Goal: Transaction & Acquisition: Purchase product/service

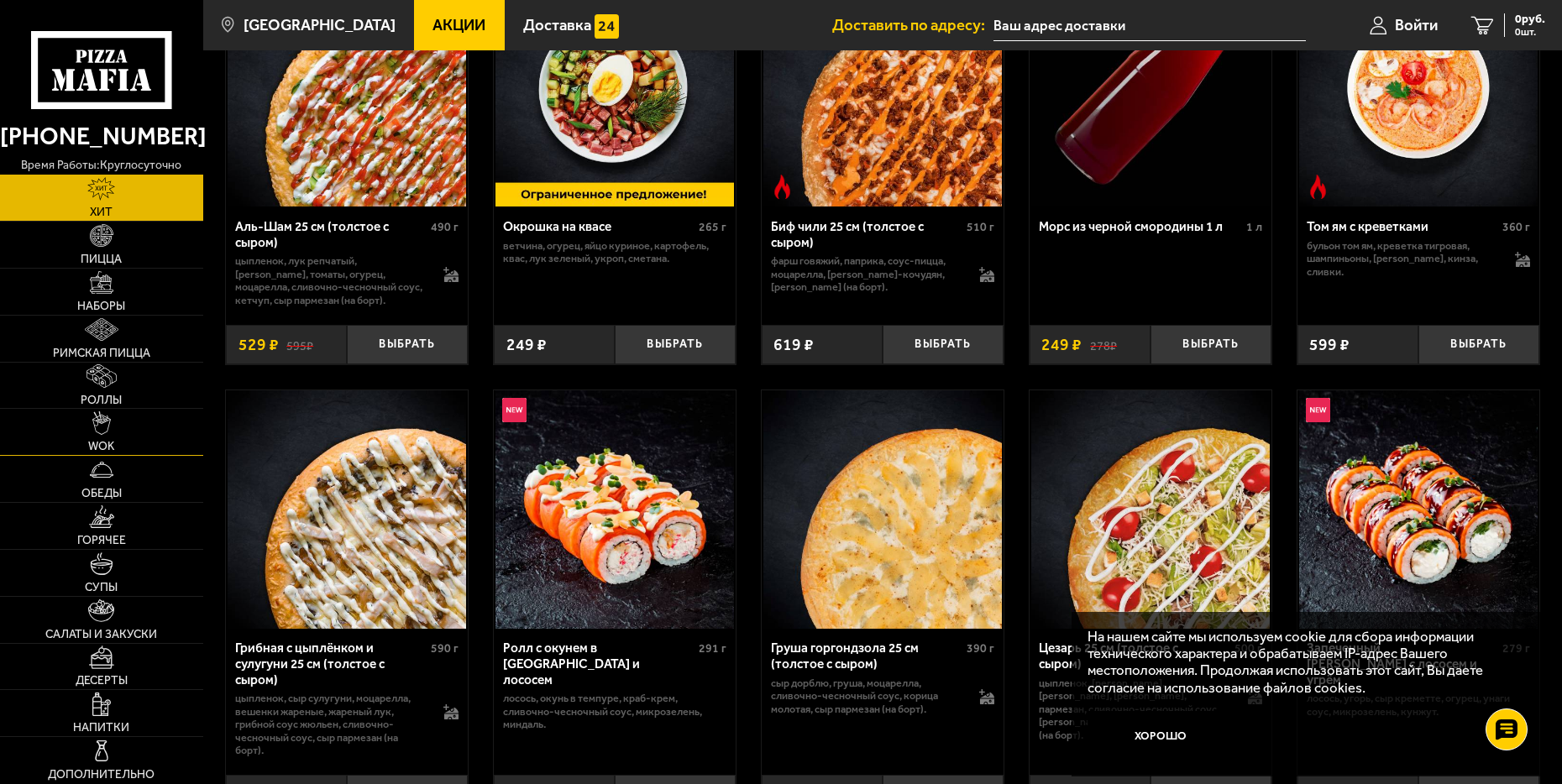
scroll to position [84, 0]
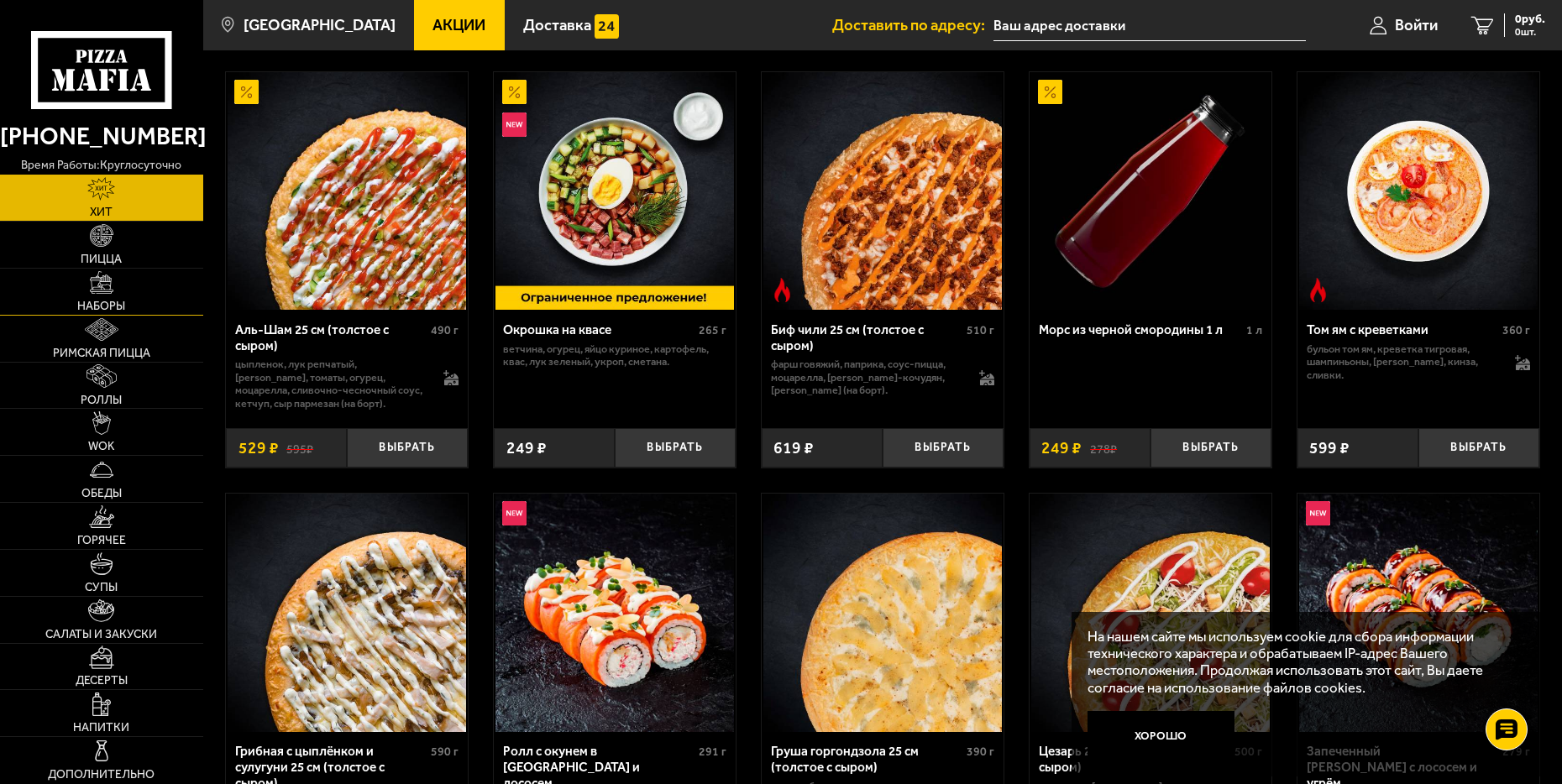
click at [103, 301] on span "Наборы" at bounding box center [101, 307] width 48 height 12
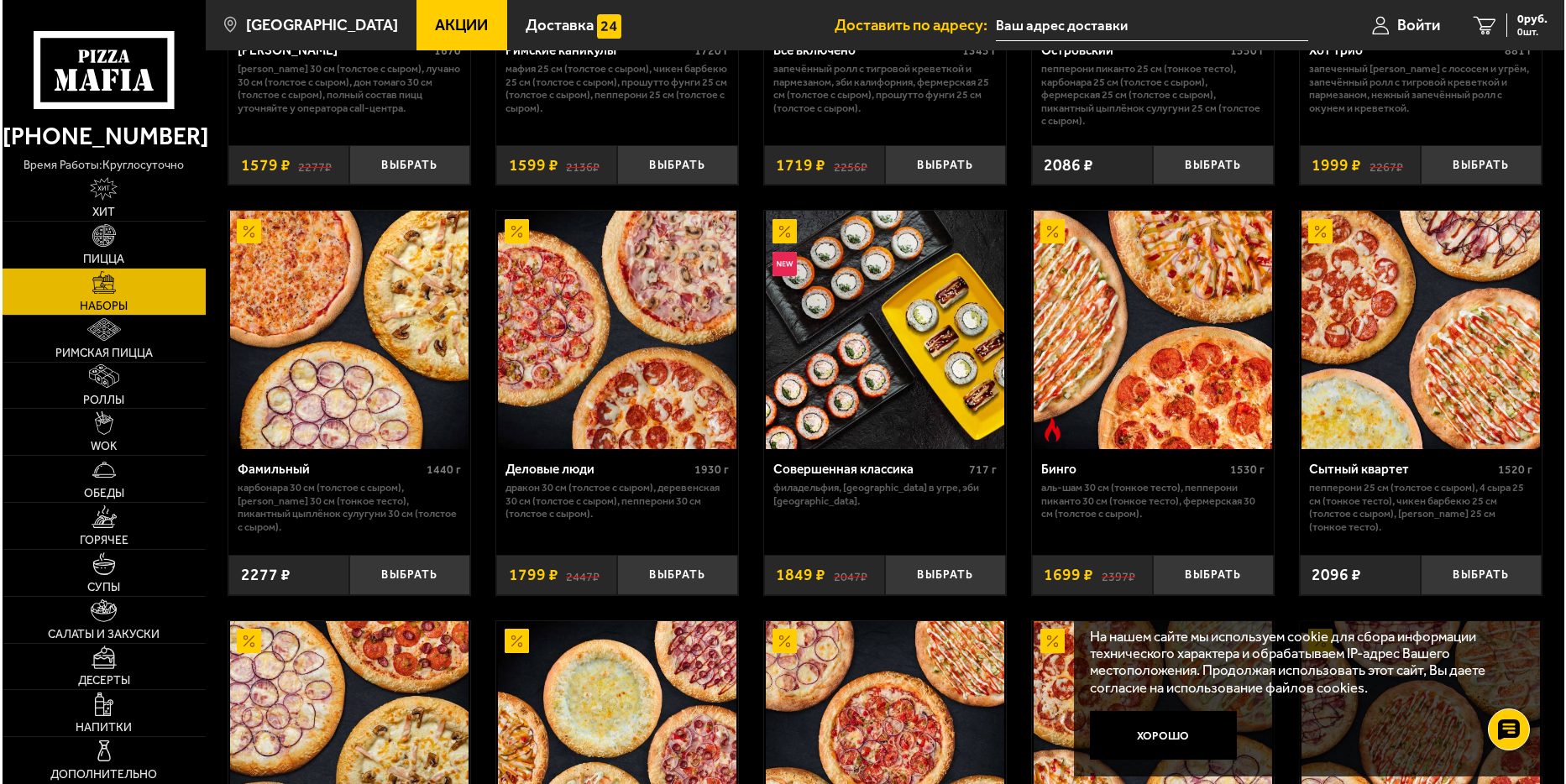
scroll to position [1595, 0]
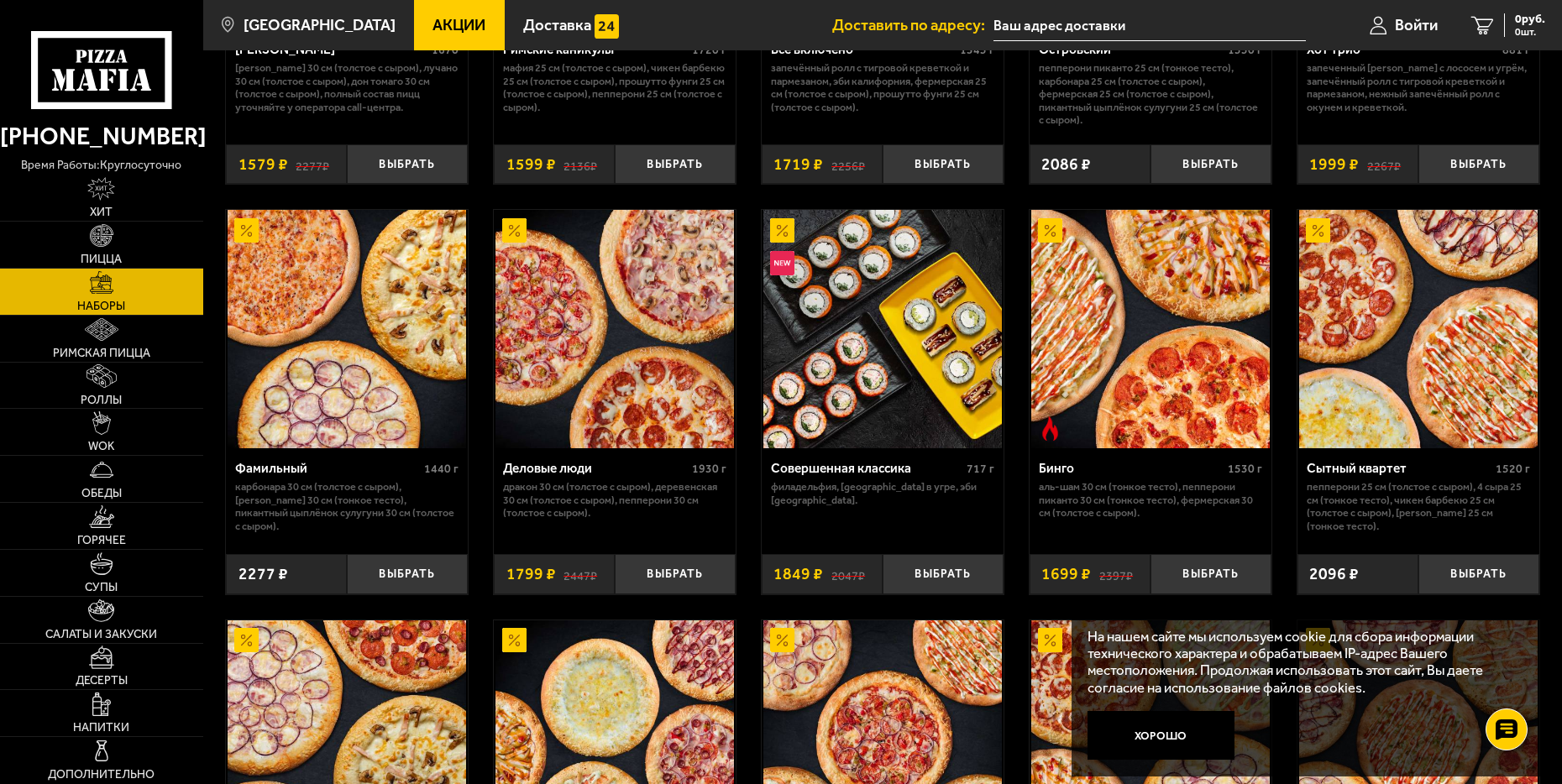
click at [1112, 380] on img at bounding box center [1151, 328] width 239 height 239
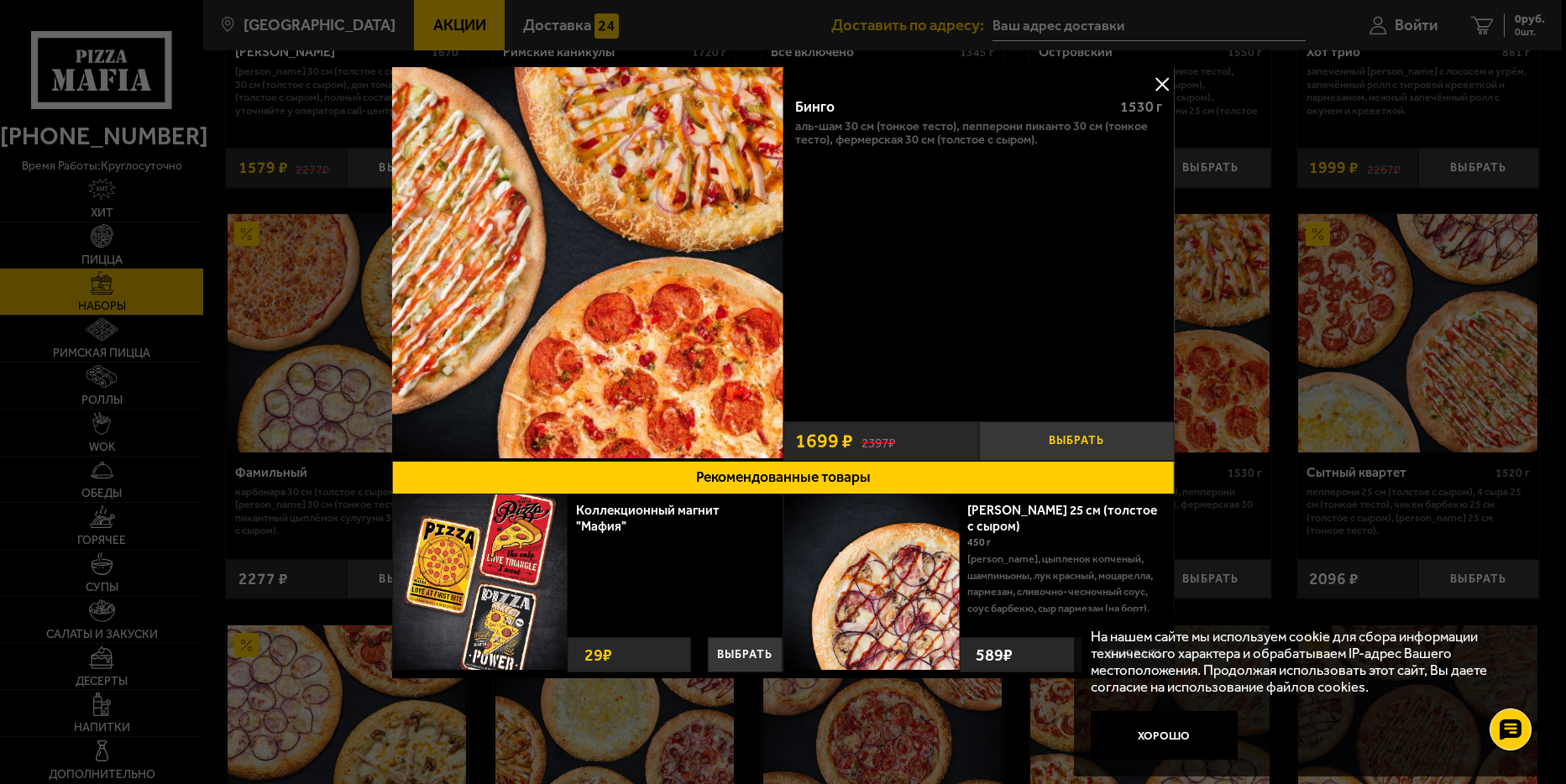
click at [1074, 446] on button "Выбрать" at bounding box center [1077, 441] width 196 height 40
click at [1161, 80] on button at bounding box center [1161, 83] width 25 height 25
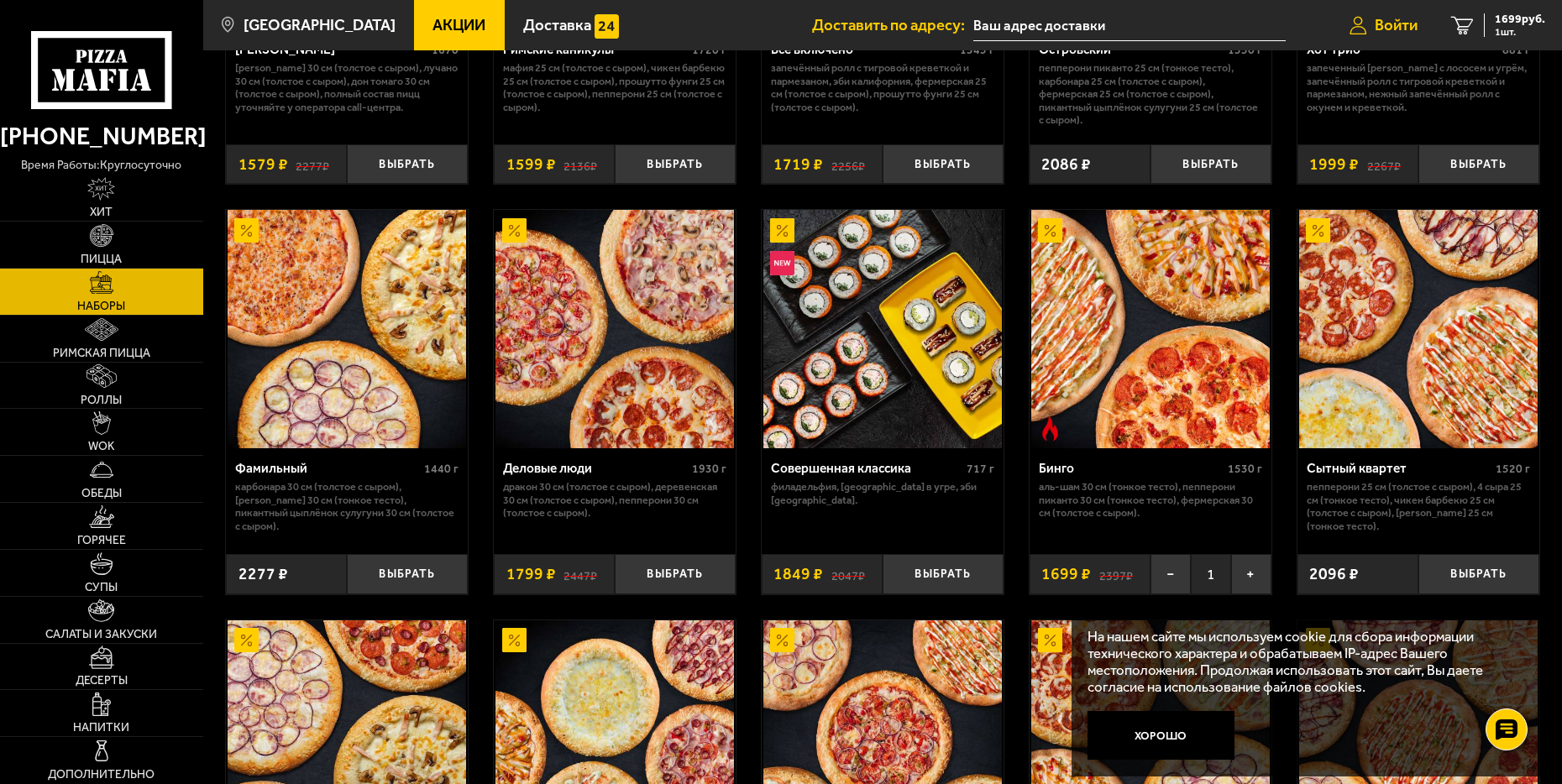
click at [1384, 33] on span "Войти" at bounding box center [1396, 26] width 43 height 16
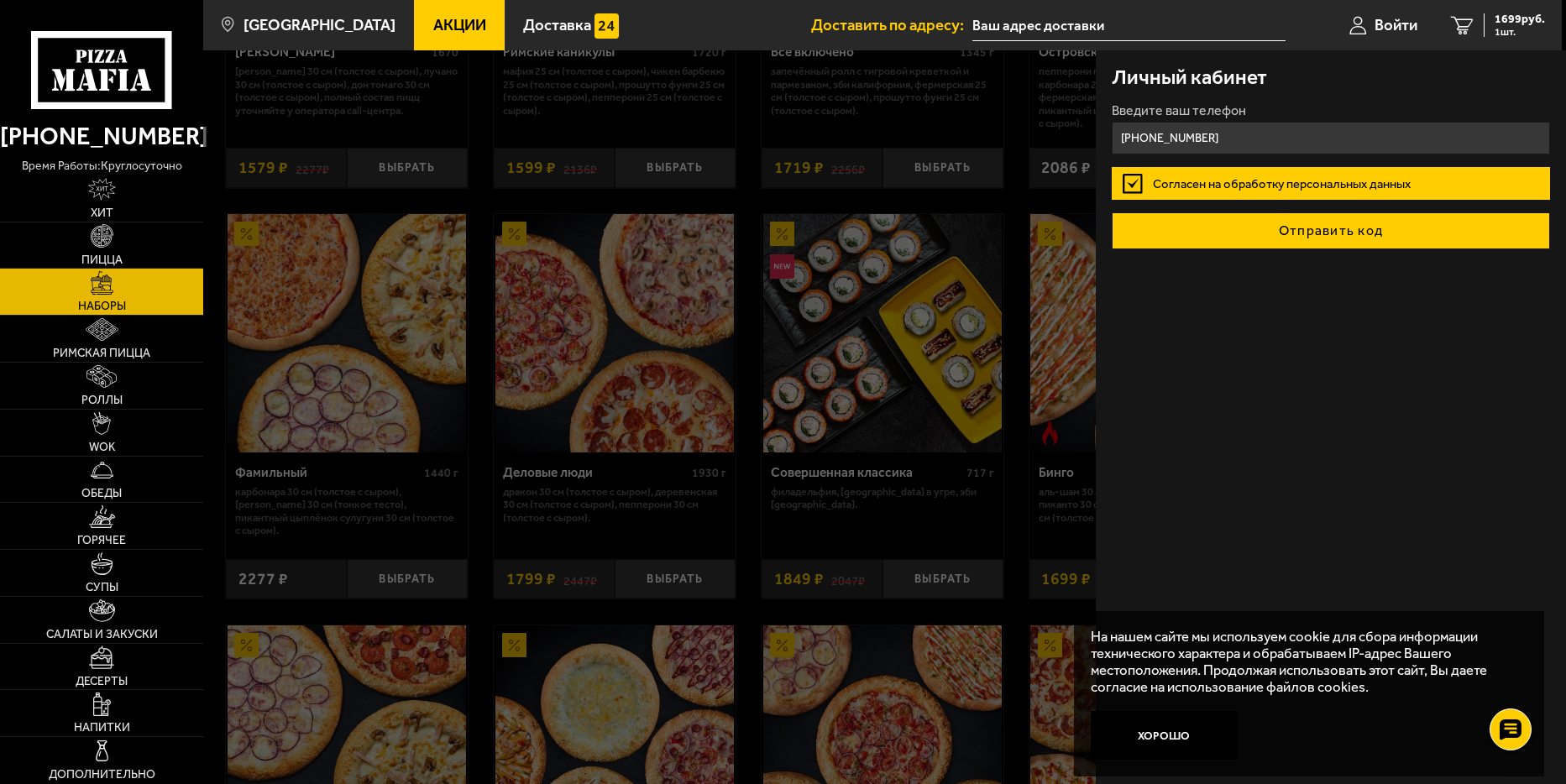
type input "[PHONE_NUMBER]"
click at [1254, 242] on button "Отправить код" at bounding box center [1331, 230] width 438 height 37
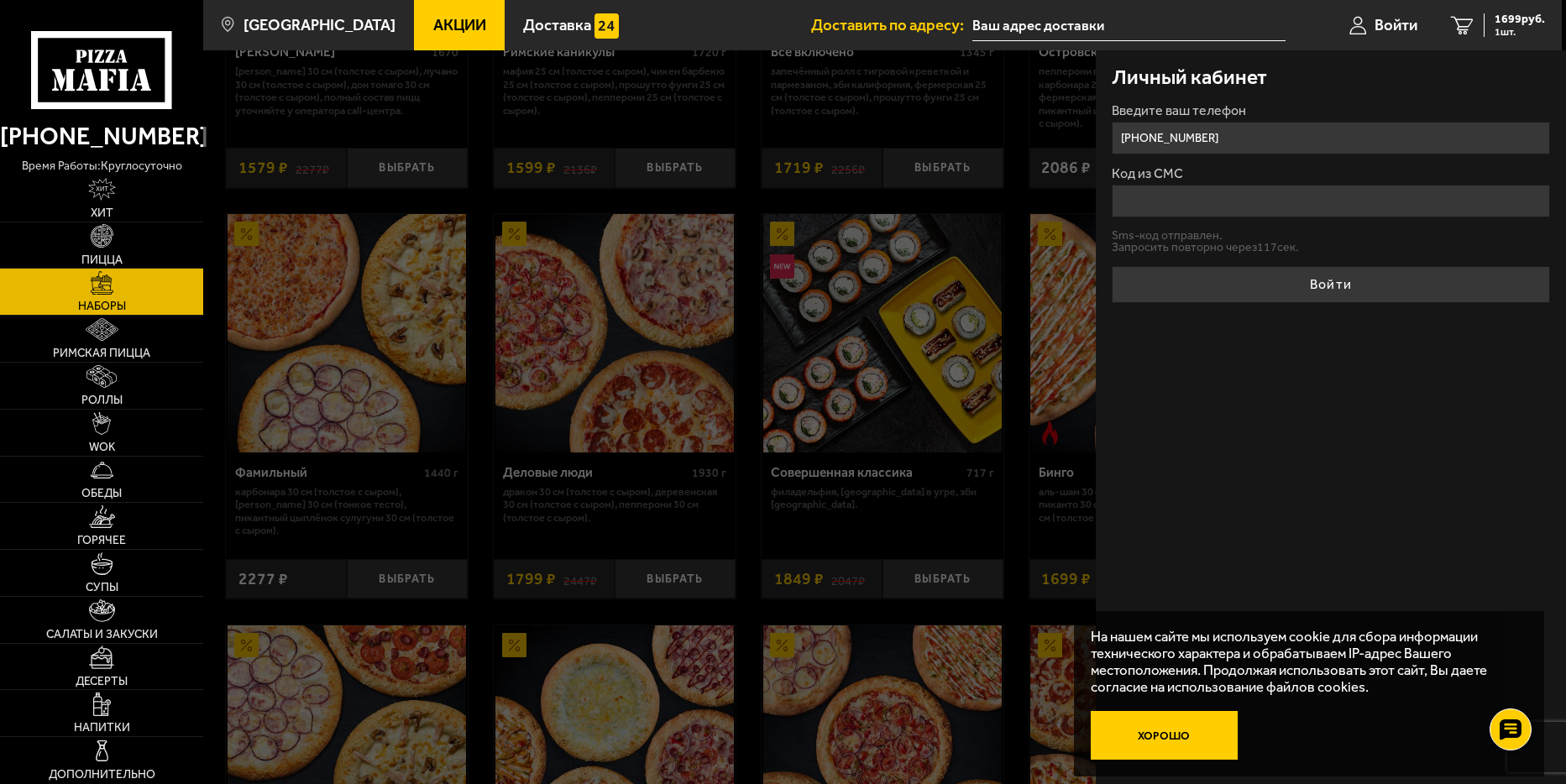
click at [1166, 736] on button "Хорошо" at bounding box center [1164, 735] width 147 height 49
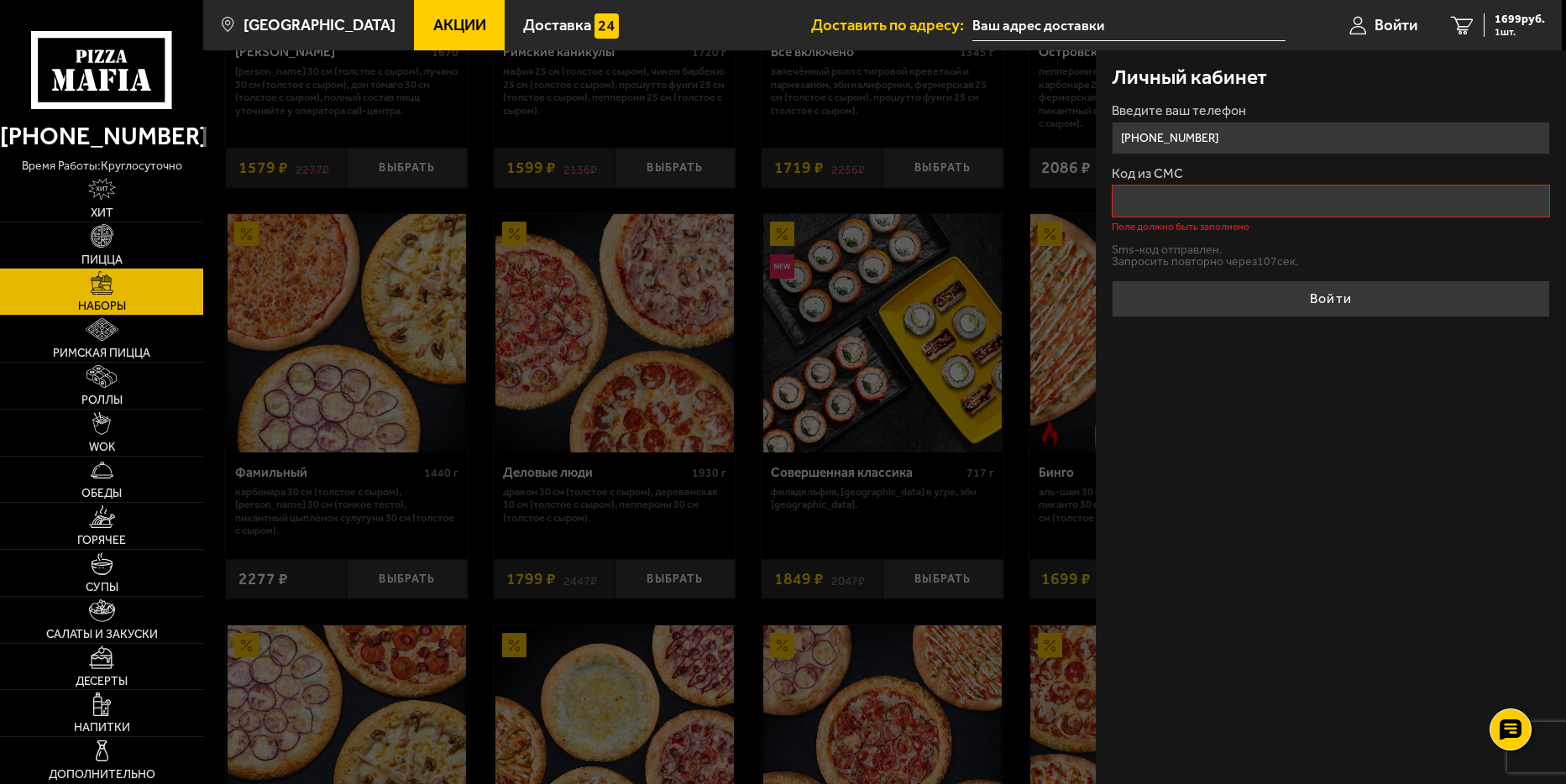
click at [1125, 201] on input "Код из СМС" at bounding box center [1331, 201] width 438 height 32
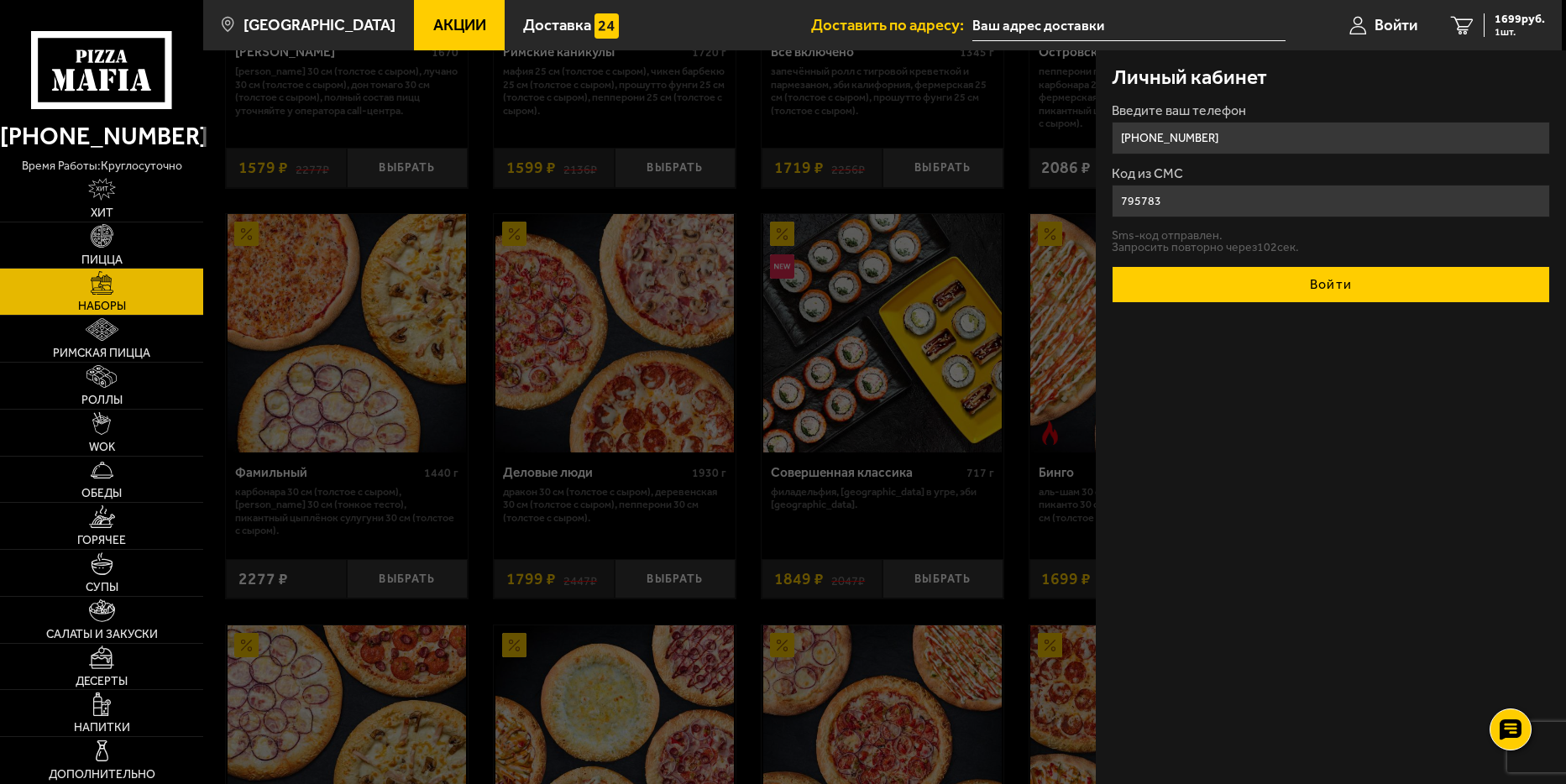
type input "795783"
click at [1335, 282] on button "Войти" at bounding box center [1331, 284] width 438 height 37
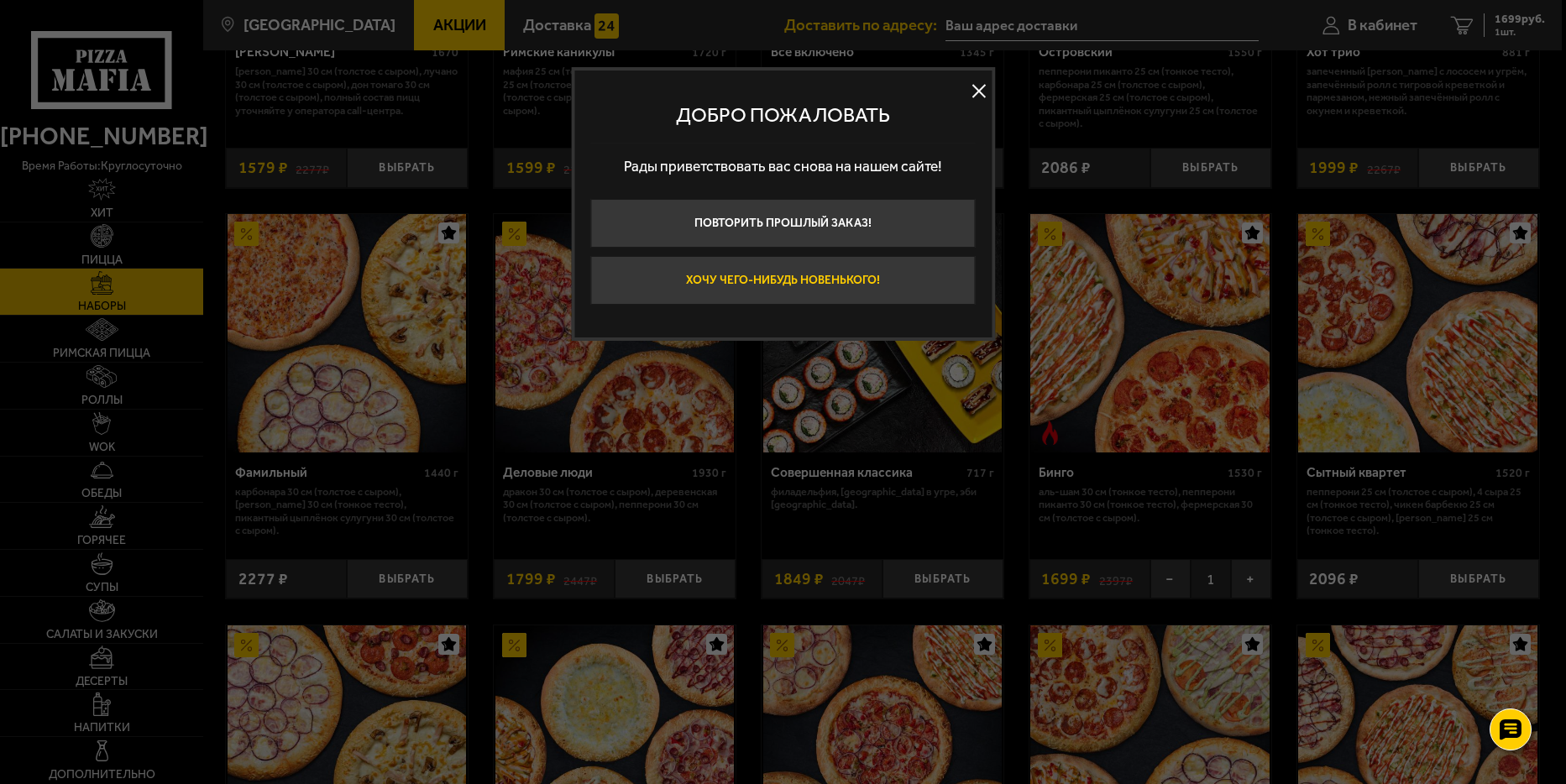
click at [772, 286] on button "Хочу чего-нибудь новенького!" at bounding box center [783, 280] width 385 height 49
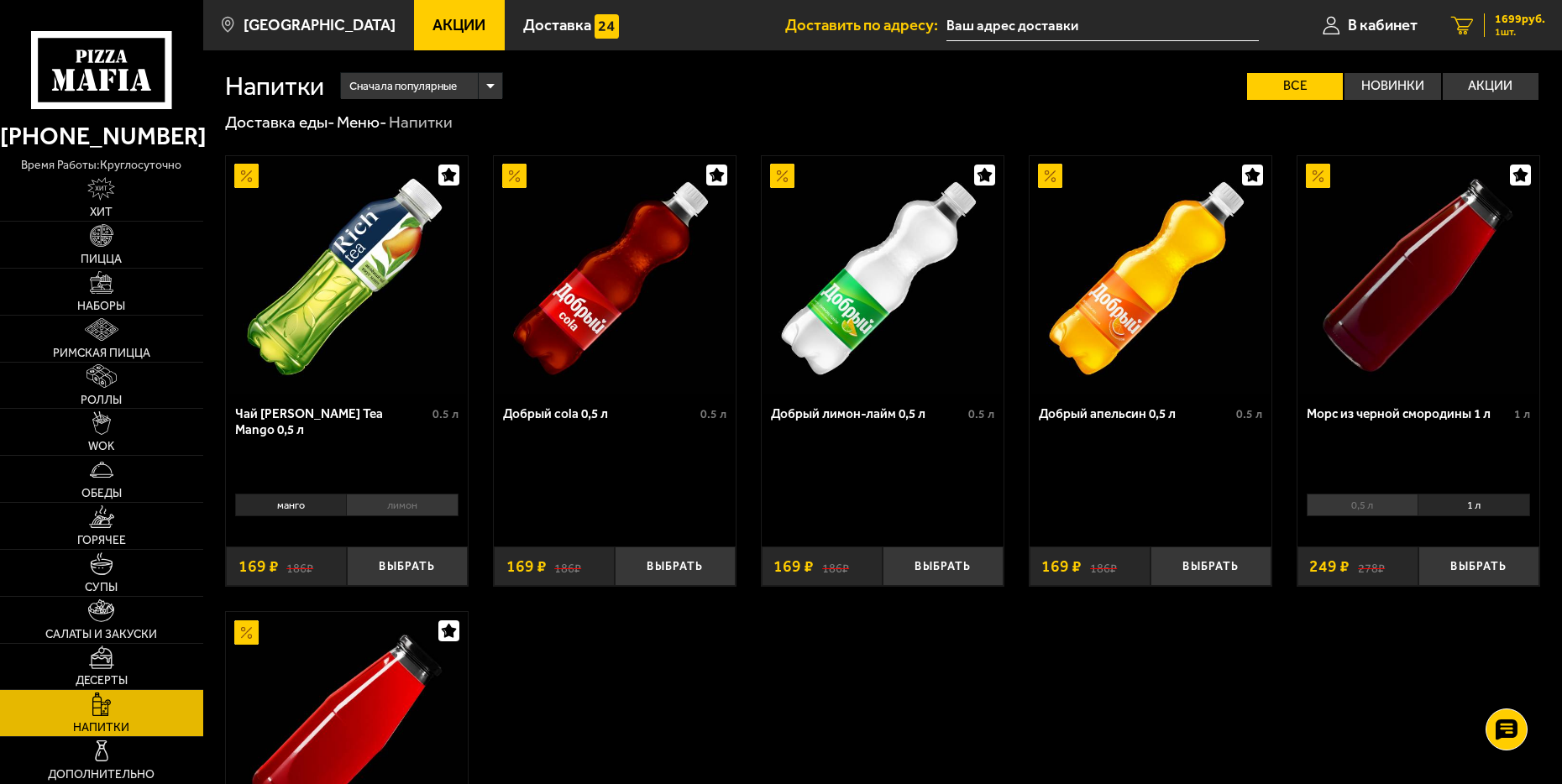
click at [1528, 27] on span "1 шт." at bounding box center [1520, 32] width 50 height 10
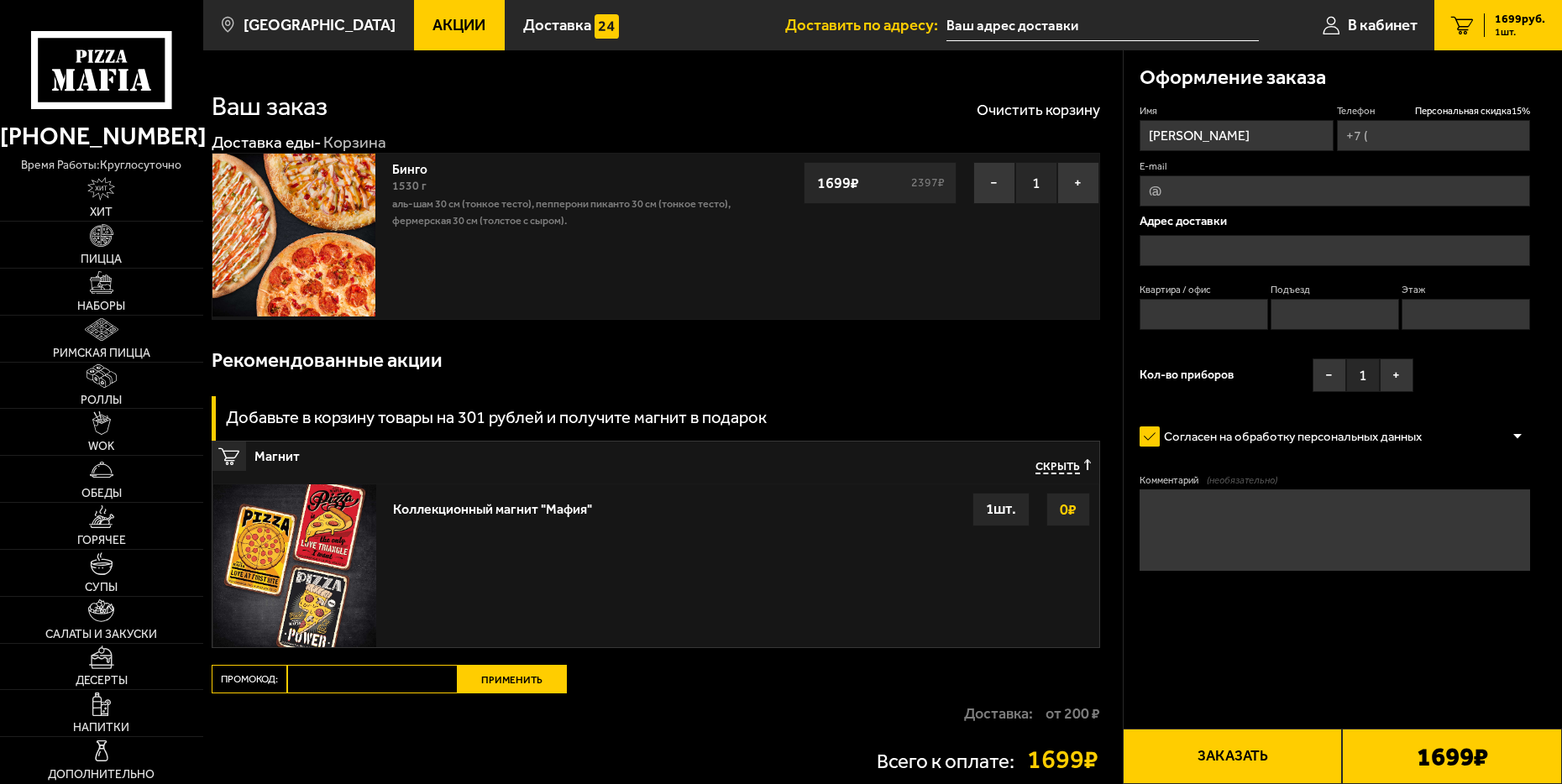
type input "[PHONE_NUMBER]"
type input "[GEOGRAPHIC_DATA], [GEOGRAPHIC_DATA], [GEOGRAPHIC_DATA], городской посёлок [GEO…"
type input "270"
type input "2"
type input "11"
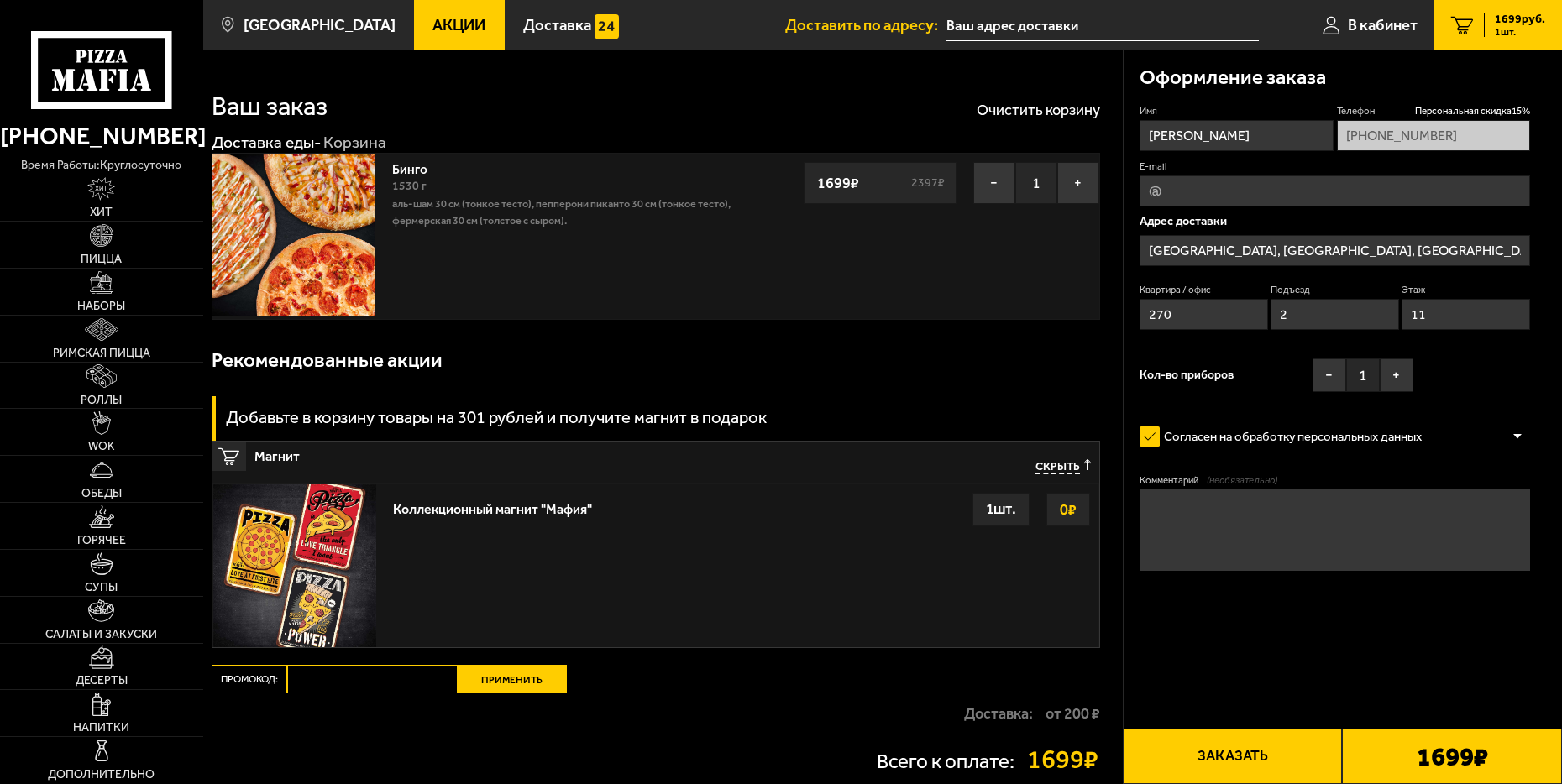
click at [271, 231] on img at bounding box center [293, 235] width 163 height 162
click at [1388, 251] on input "[GEOGRAPHIC_DATA], [GEOGRAPHIC_DATA], [GEOGRAPHIC_DATA], городской посёлок [GEO…" at bounding box center [1334, 251] width 391 height 31
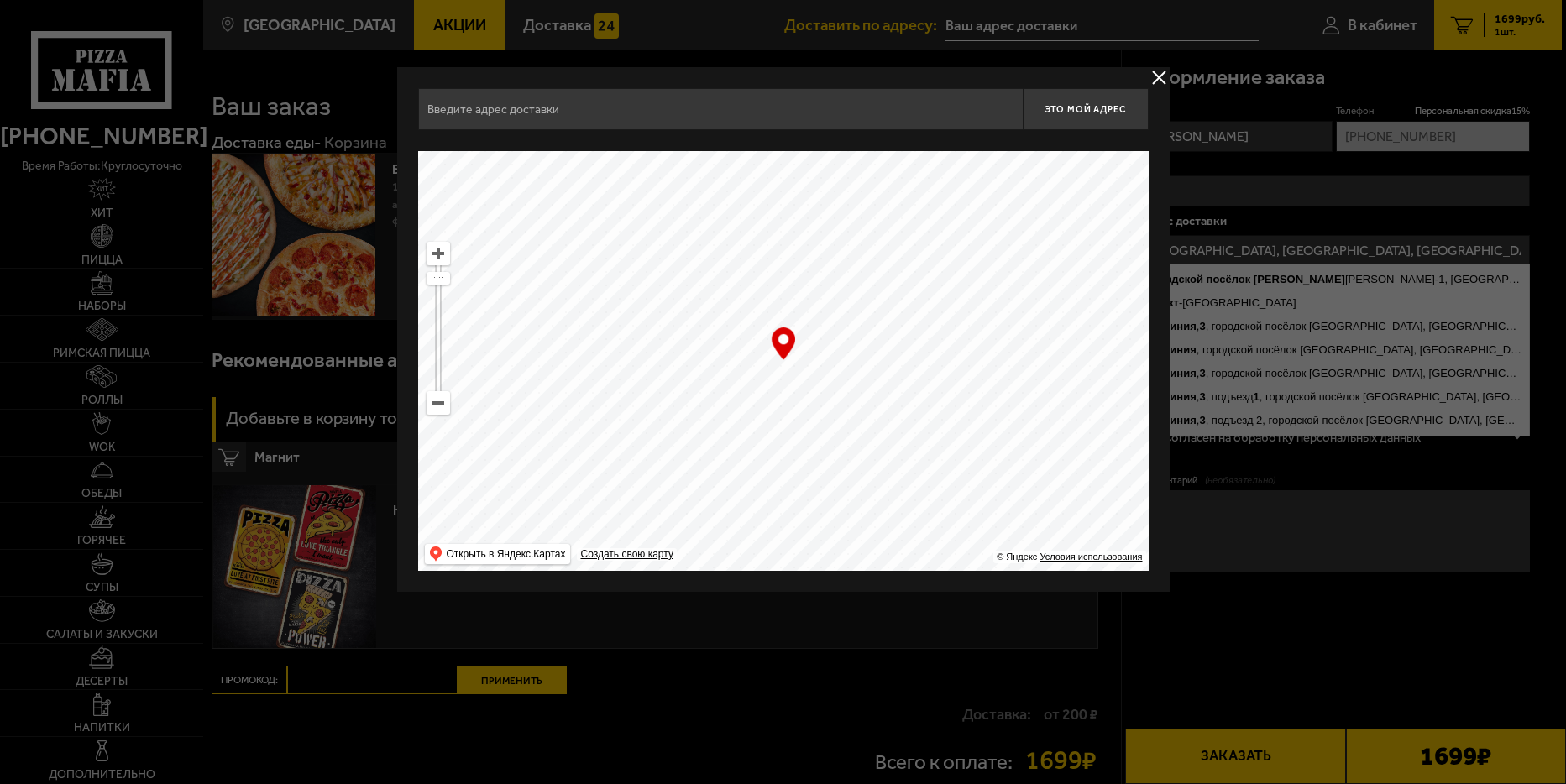
type input "[GEOGRAPHIC_DATA], [GEOGRAPHIC_DATA], [GEOGRAPHIC_DATA], городской посёлок [GEO…"
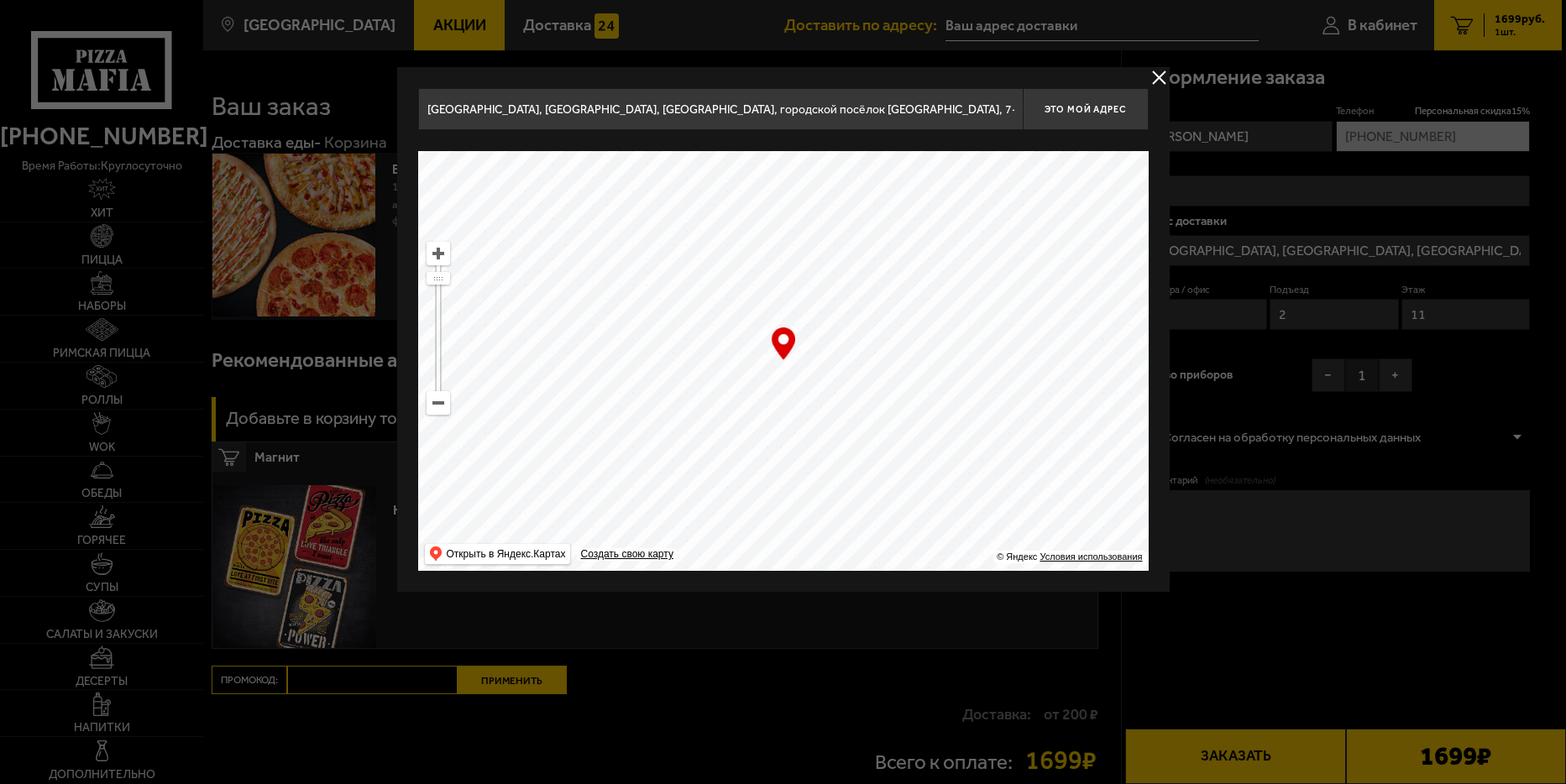
click at [1155, 73] on button "delivery type" at bounding box center [1159, 78] width 21 height 21
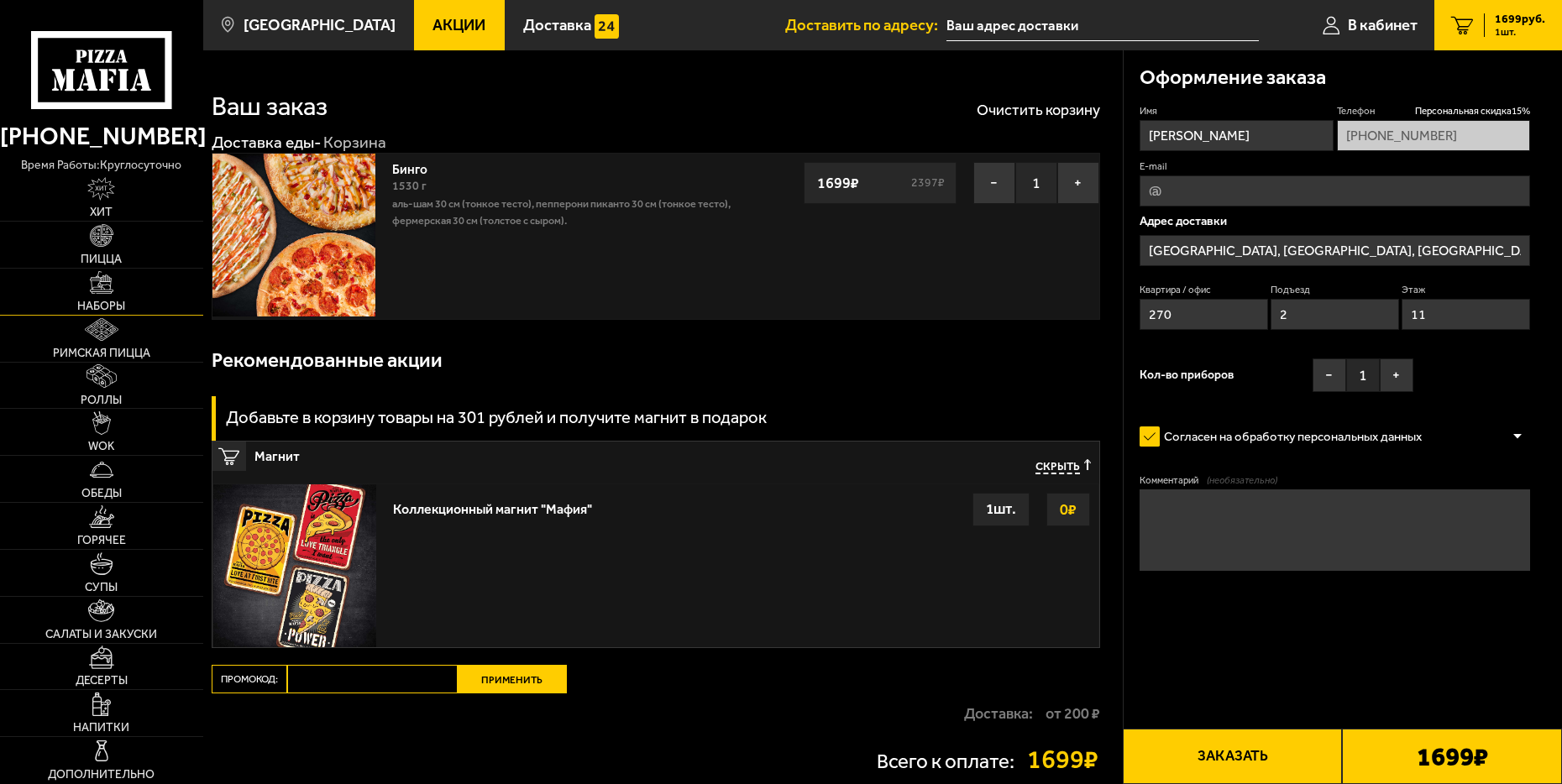
click at [101, 289] on img at bounding box center [101, 282] width 23 height 23
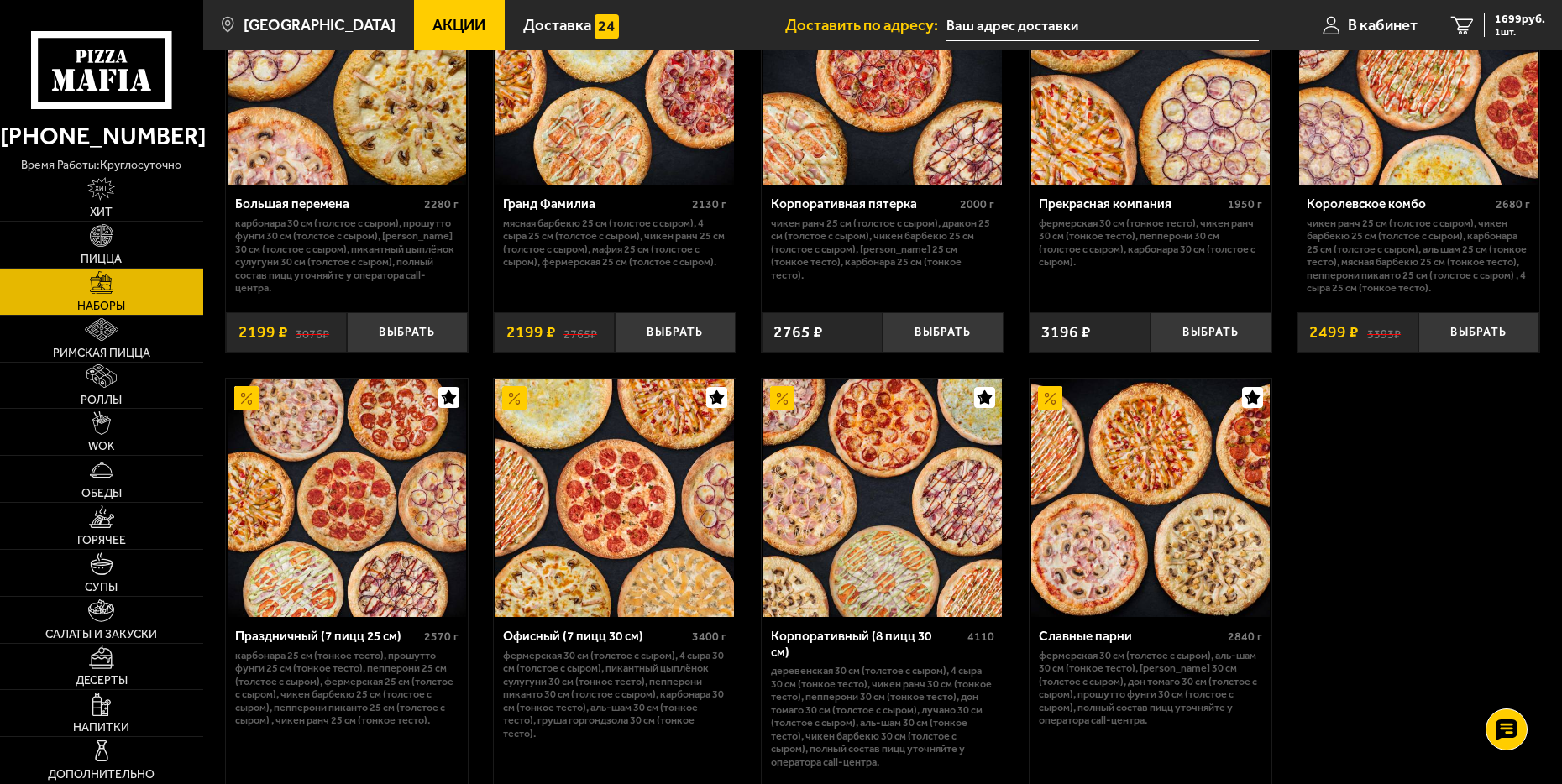
scroll to position [2480, 0]
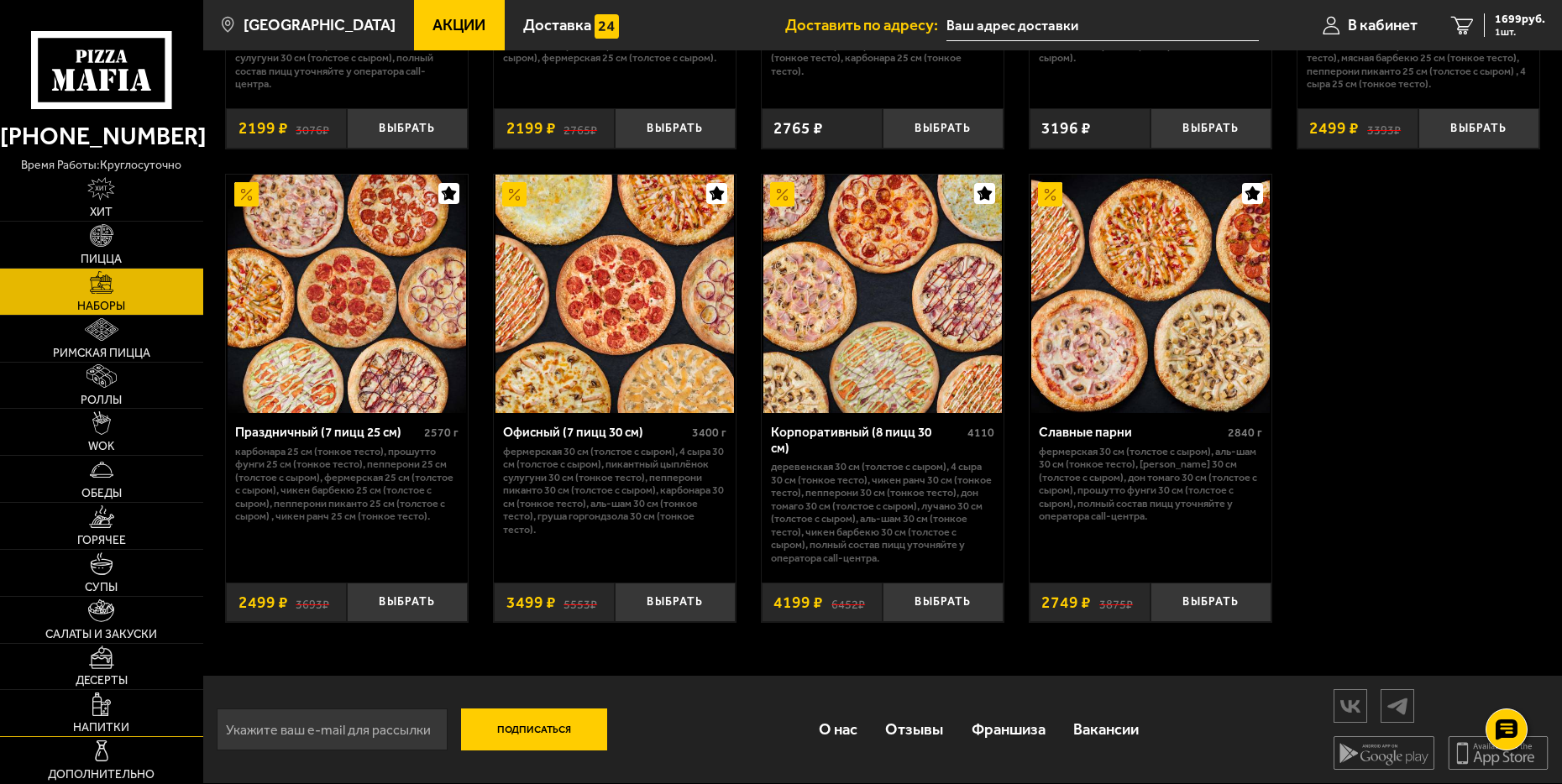
click at [104, 730] on span "Напитки" at bounding box center [101, 728] width 56 height 12
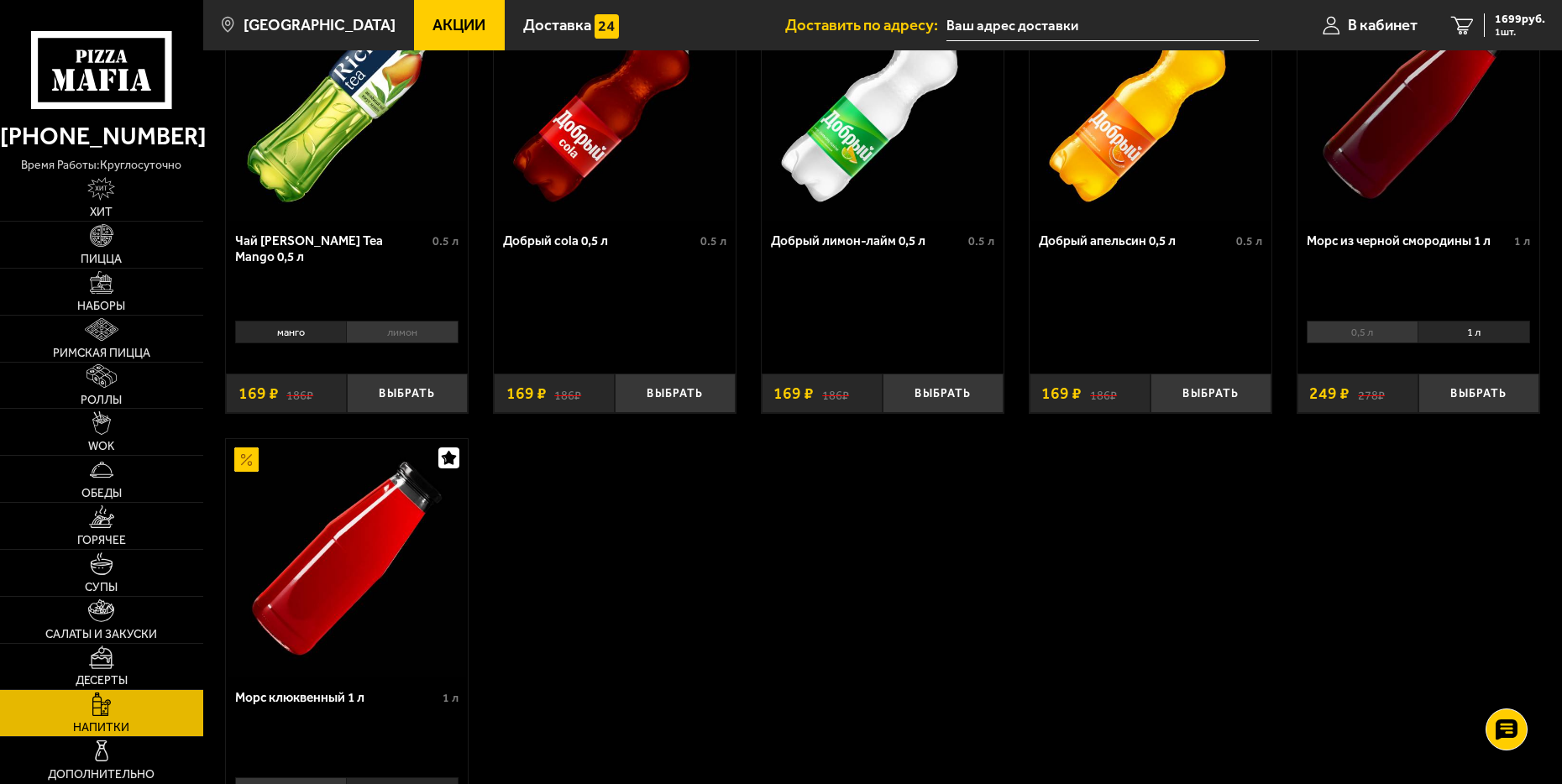
scroll to position [423, 0]
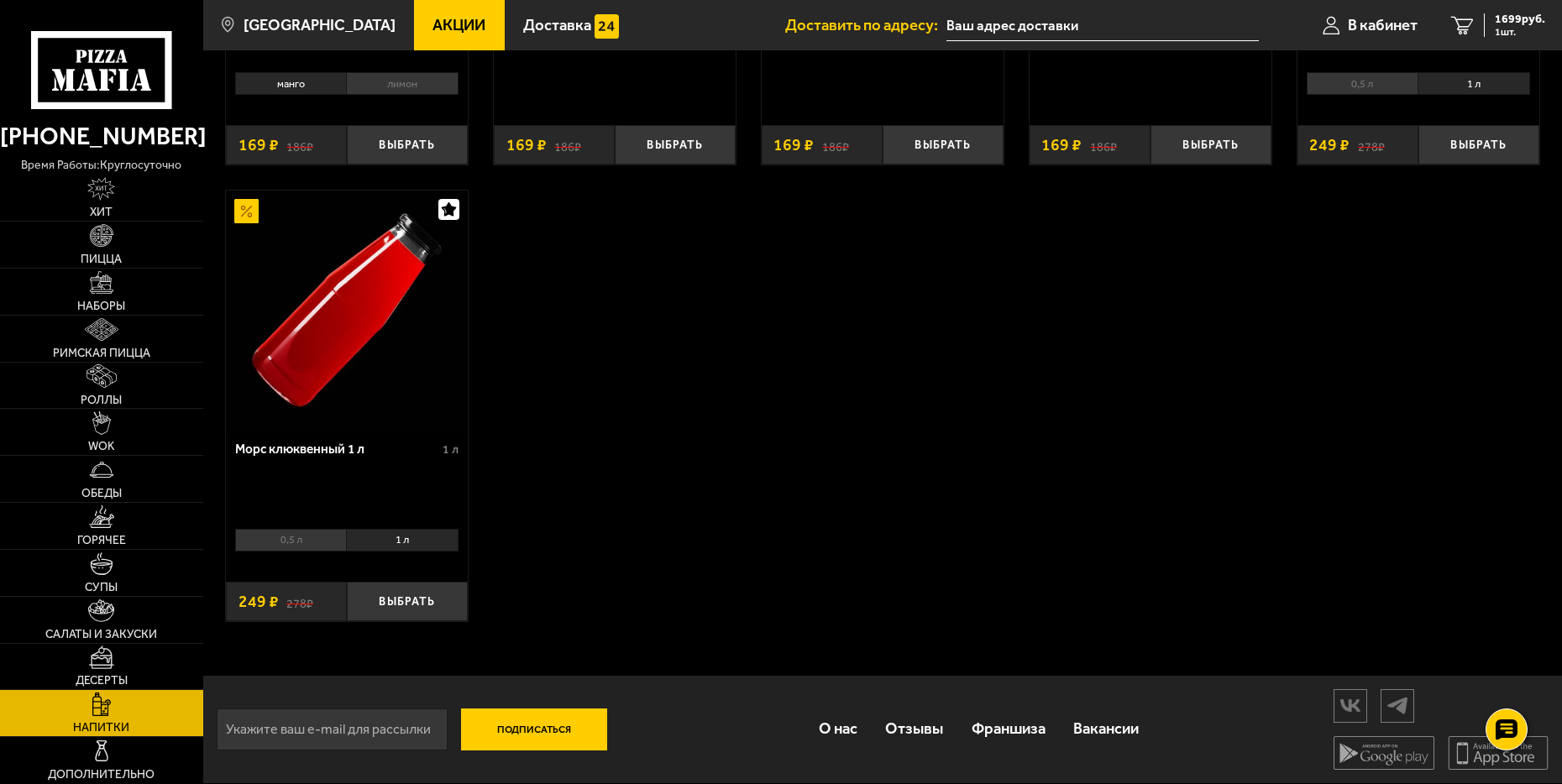
click at [398, 541] on li "1 л" at bounding box center [403, 540] width 113 height 23
click at [388, 604] on button "Выбрать" at bounding box center [407, 601] width 121 height 39
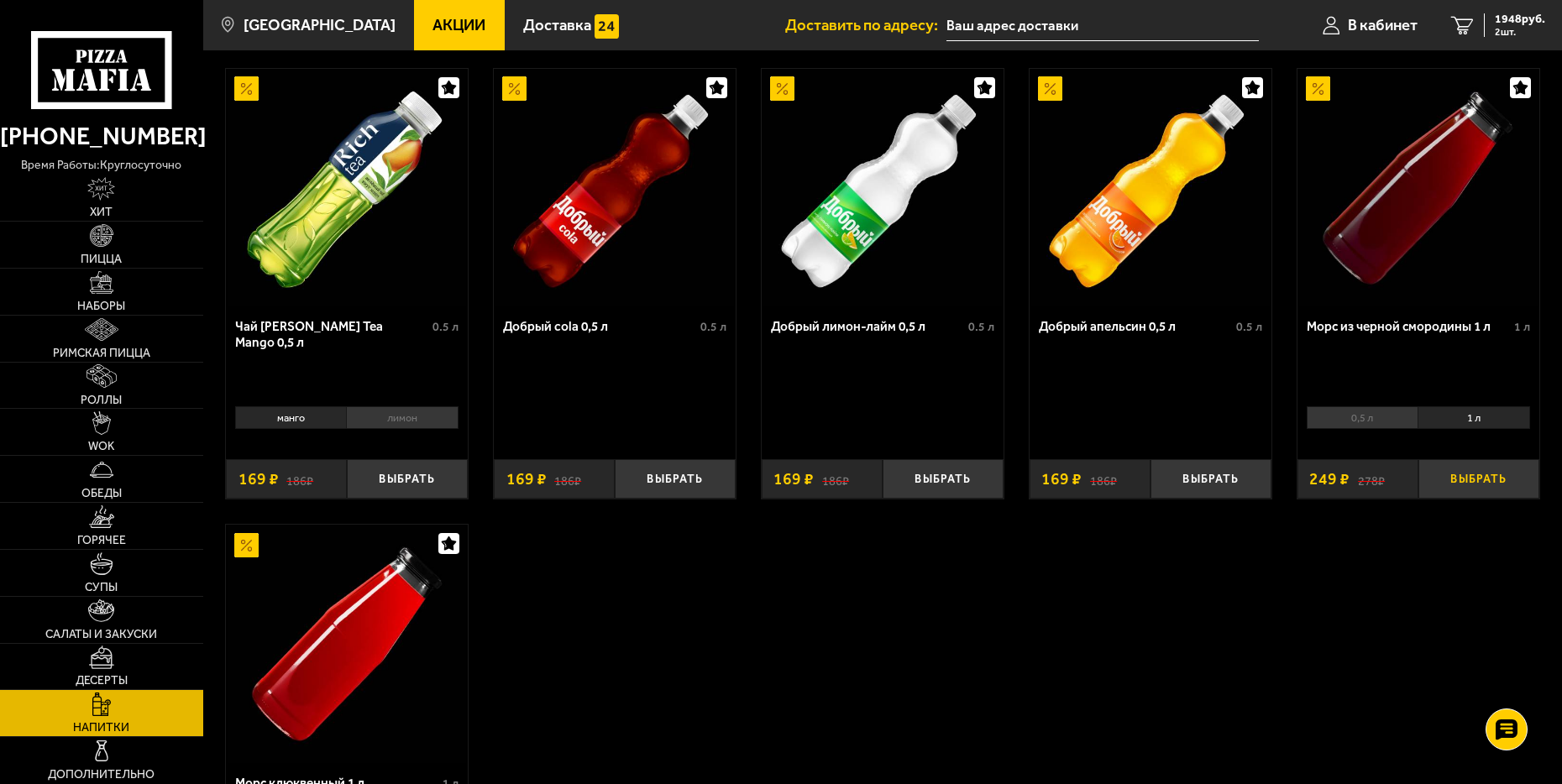
click at [1488, 483] on button "Выбрать" at bounding box center [1478, 479] width 121 height 39
click at [1512, 24] on span "2197 руб." at bounding box center [1520, 20] width 50 height 12
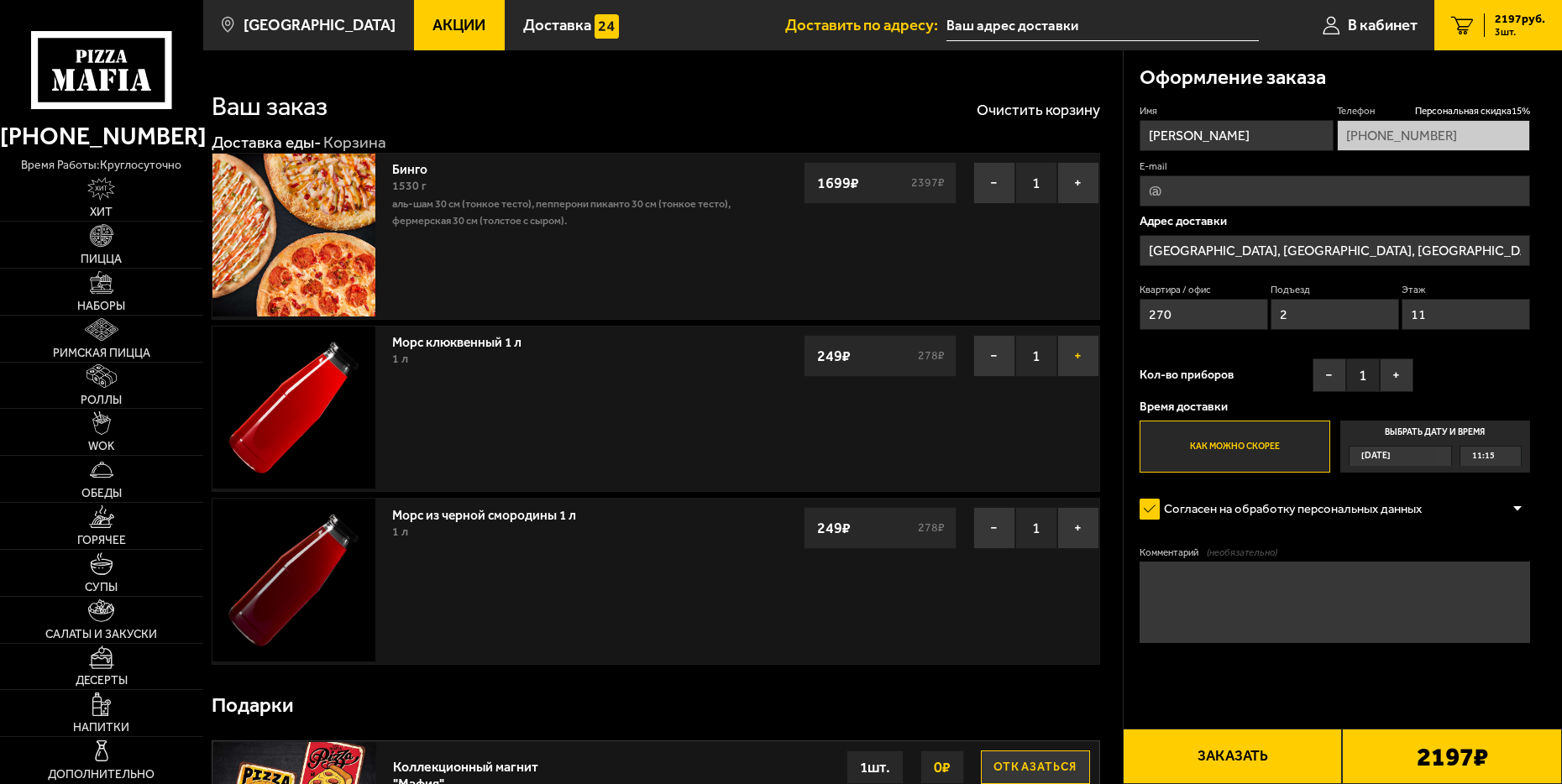
click at [1080, 356] on button "+" at bounding box center [1078, 356] width 42 height 42
click at [1078, 532] on button "+" at bounding box center [1078, 528] width 42 height 42
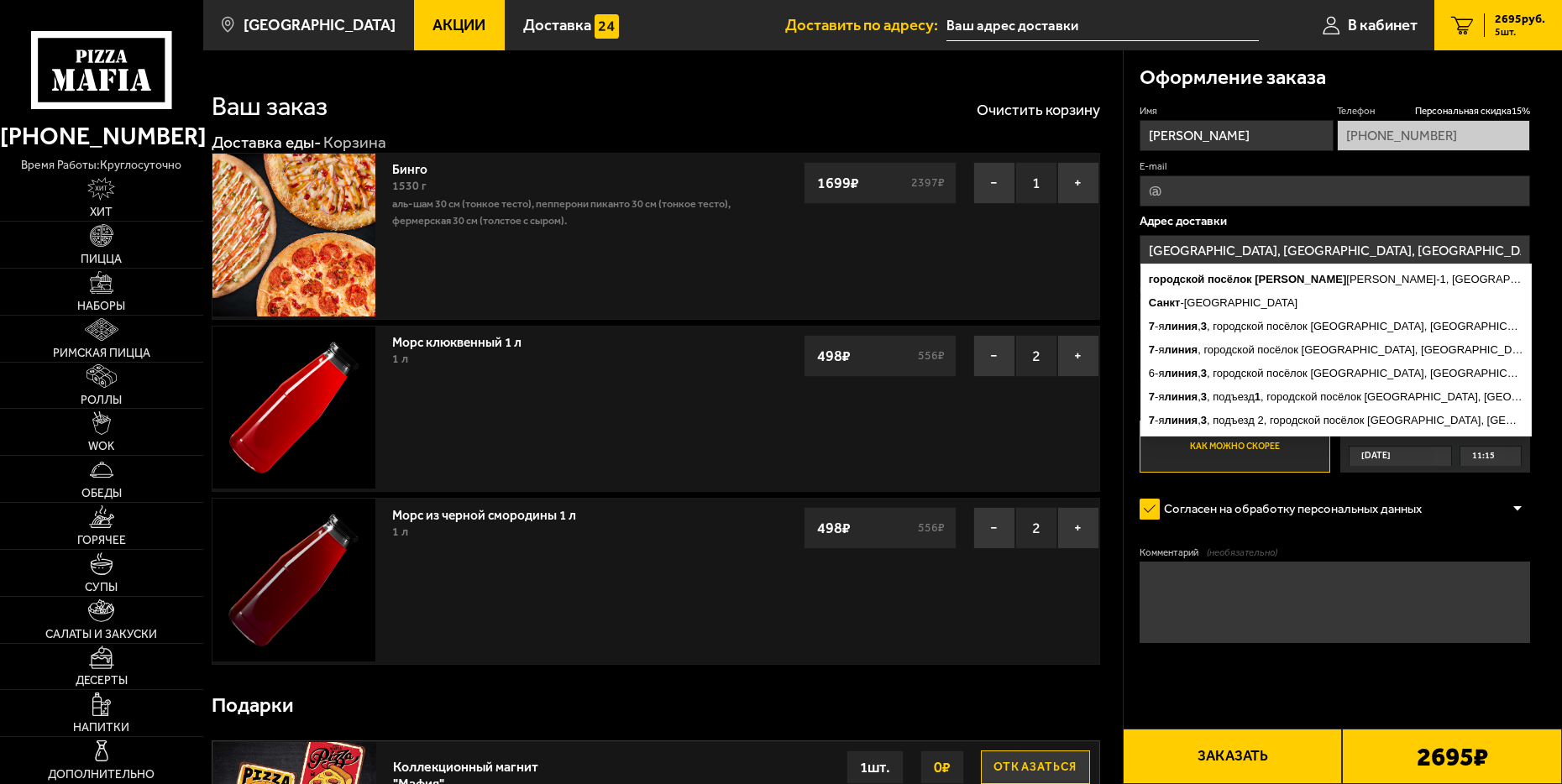
click at [1199, 246] on input "[GEOGRAPHIC_DATA], [GEOGRAPHIC_DATA], [GEOGRAPHIC_DATA], городской посёлок [GEO…" at bounding box center [1334, 251] width 391 height 31
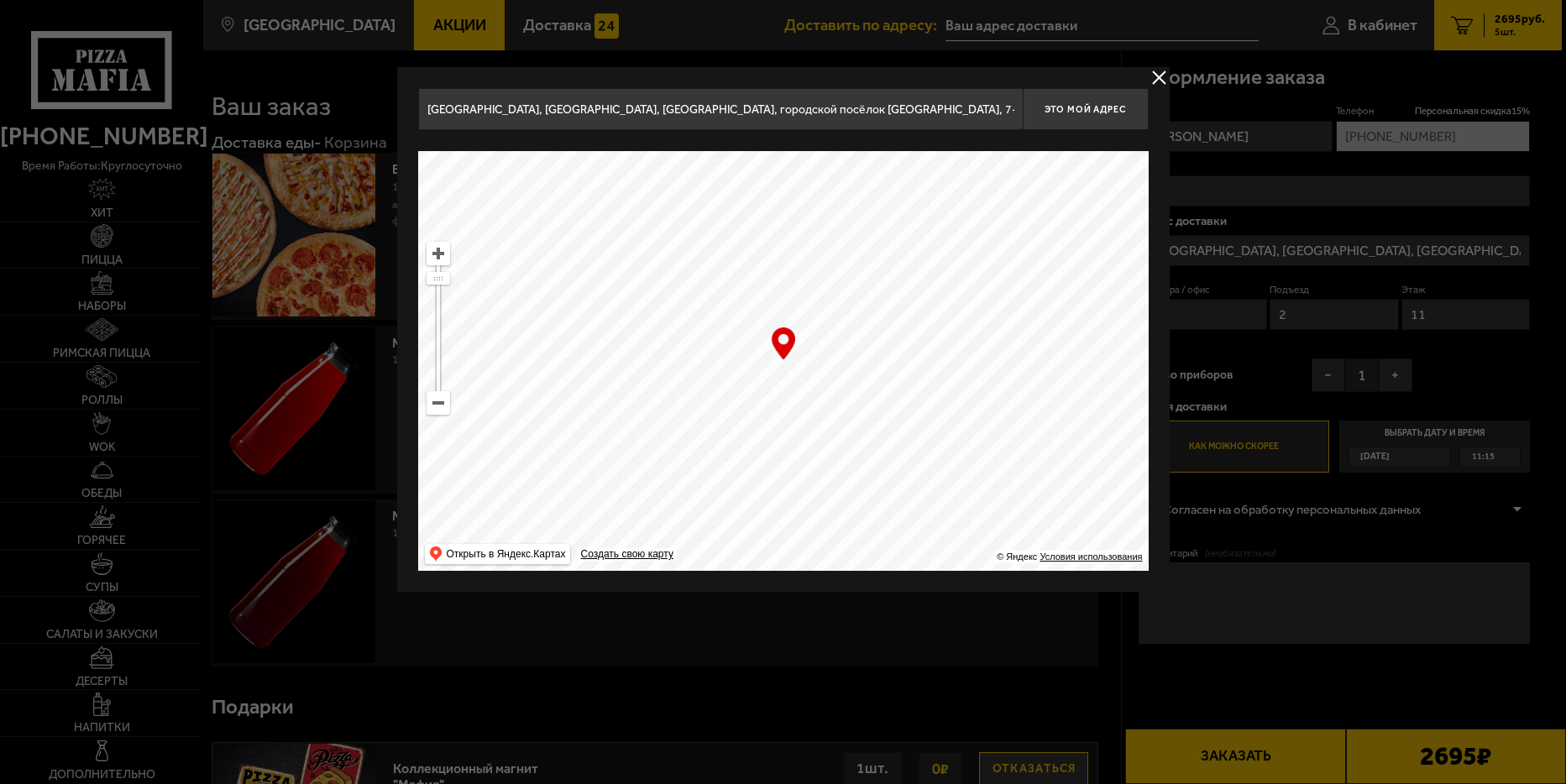
drag, startPoint x: 783, startPoint y: 395, endPoint x: 1048, endPoint y: 367, distance: 266.5
click at [1048, 368] on ymaps at bounding box center [783, 361] width 730 height 420
drag, startPoint x: 814, startPoint y: 394, endPoint x: 1000, endPoint y: 342, distance: 193.1
click at [998, 344] on ymaps at bounding box center [783, 361] width 730 height 420
drag, startPoint x: 842, startPoint y: 385, endPoint x: 947, endPoint y: 379, distance: 105.2
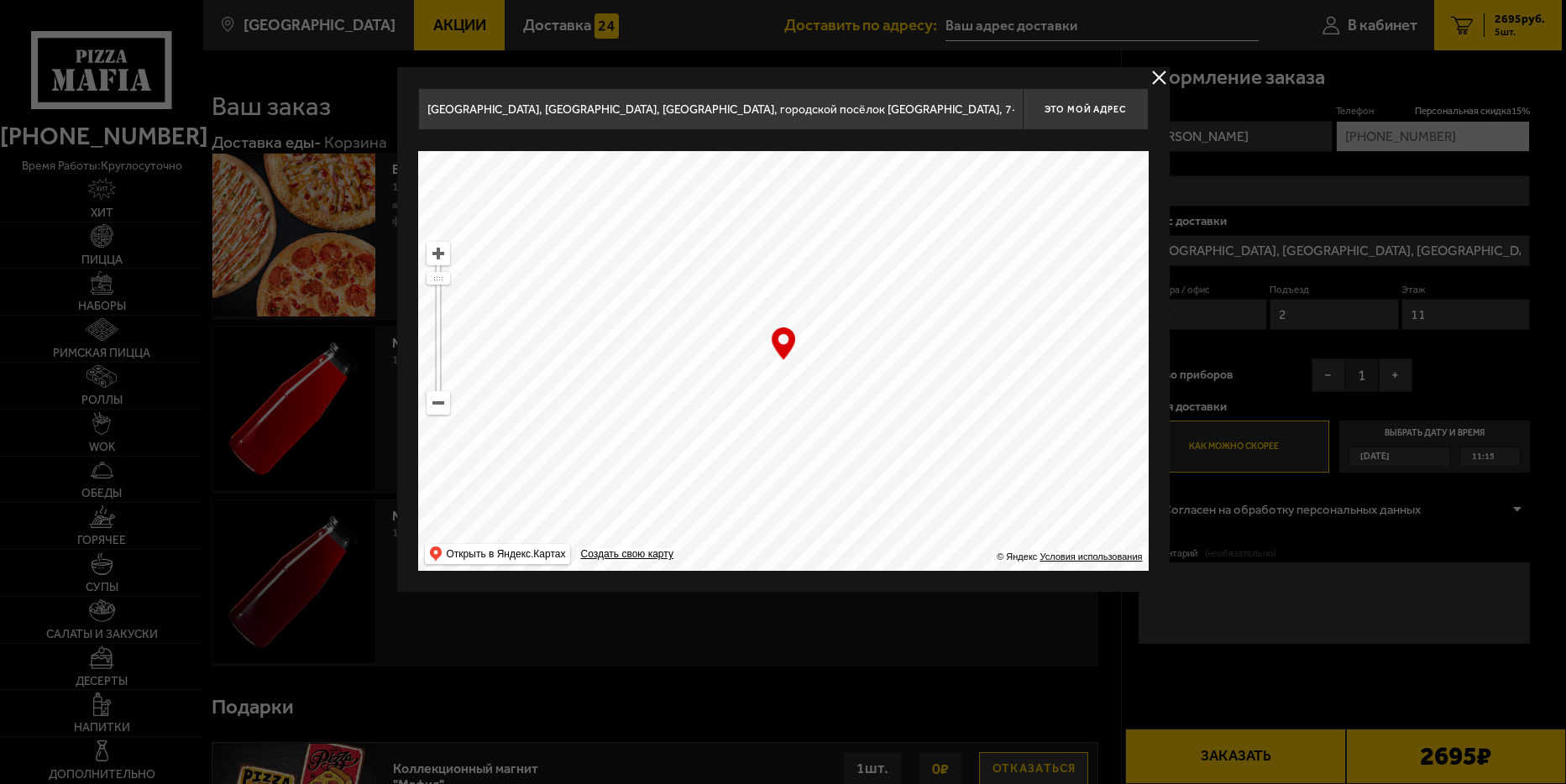
click at [947, 379] on ymaps at bounding box center [783, 361] width 730 height 420
drag, startPoint x: 825, startPoint y: 379, endPoint x: 918, endPoint y: 379, distance: 93.0
click at [942, 379] on ymaps at bounding box center [783, 361] width 730 height 420
drag, startPoint x: 660, startPoint y: 379, endPoint x: 860, endPoint y: 389, distance: 200.2
click at [858, 389] on ymaps at bounding box center [783, 361] width 730 height 420
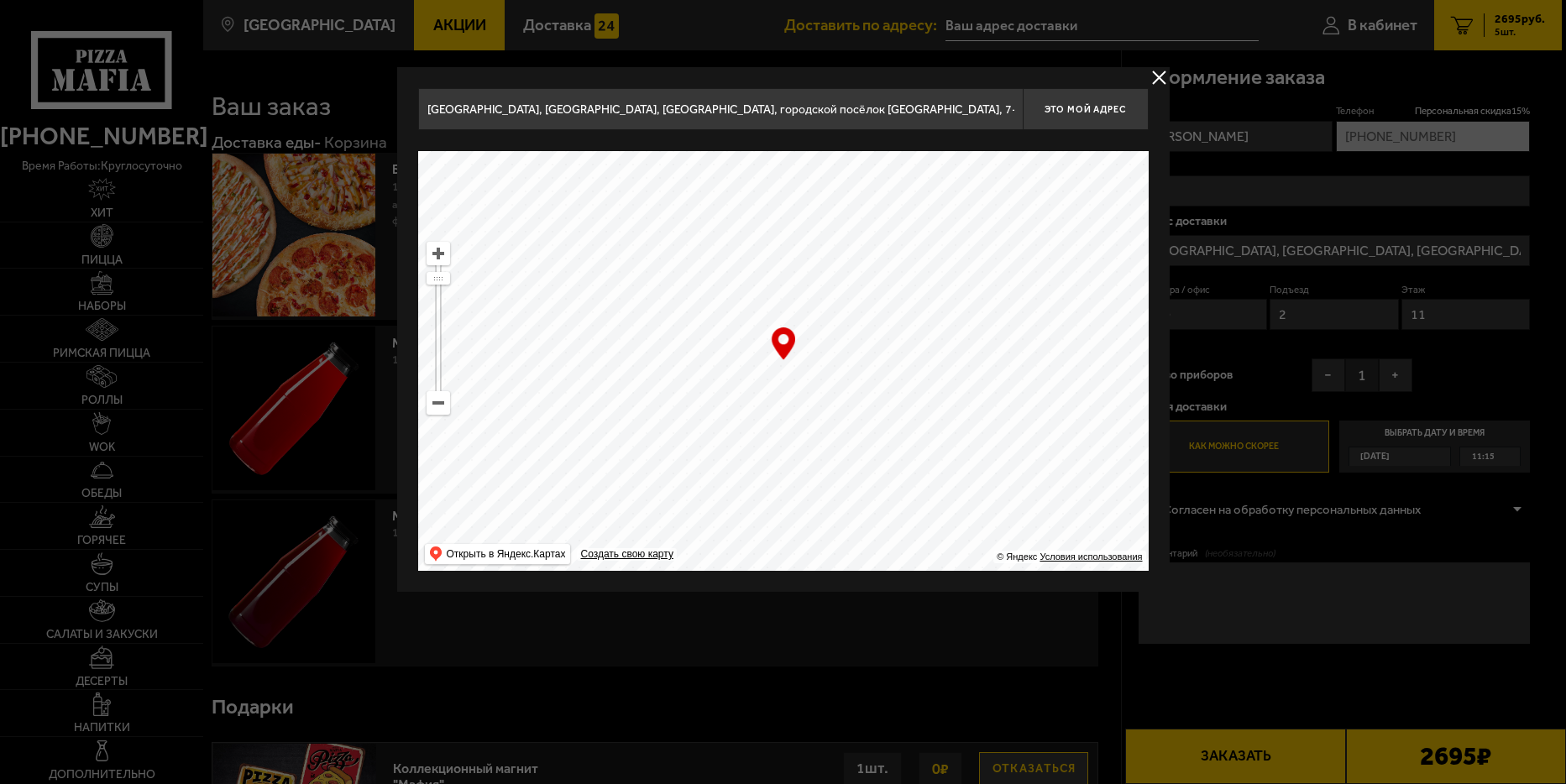
drag, startPoint x: 765, startPoint y: 390, endPoint x: 925, endPoint y: 443, distance: 168.5
click at [925, 443] on ymaps at bounding box center [783, 361] width 730 height 420
drag, startPoint x: 771, startPoint y: 410, endPoint x: 954, endPoint y: 487, distance: 198.5
click at [955, 486] on ymaps at bounding box center [783, 361] width 730 height 420
drag, startPoint x: 812, startPoint y: 363, endPoint x: 883, endPoint y: 486, distance: 142.0
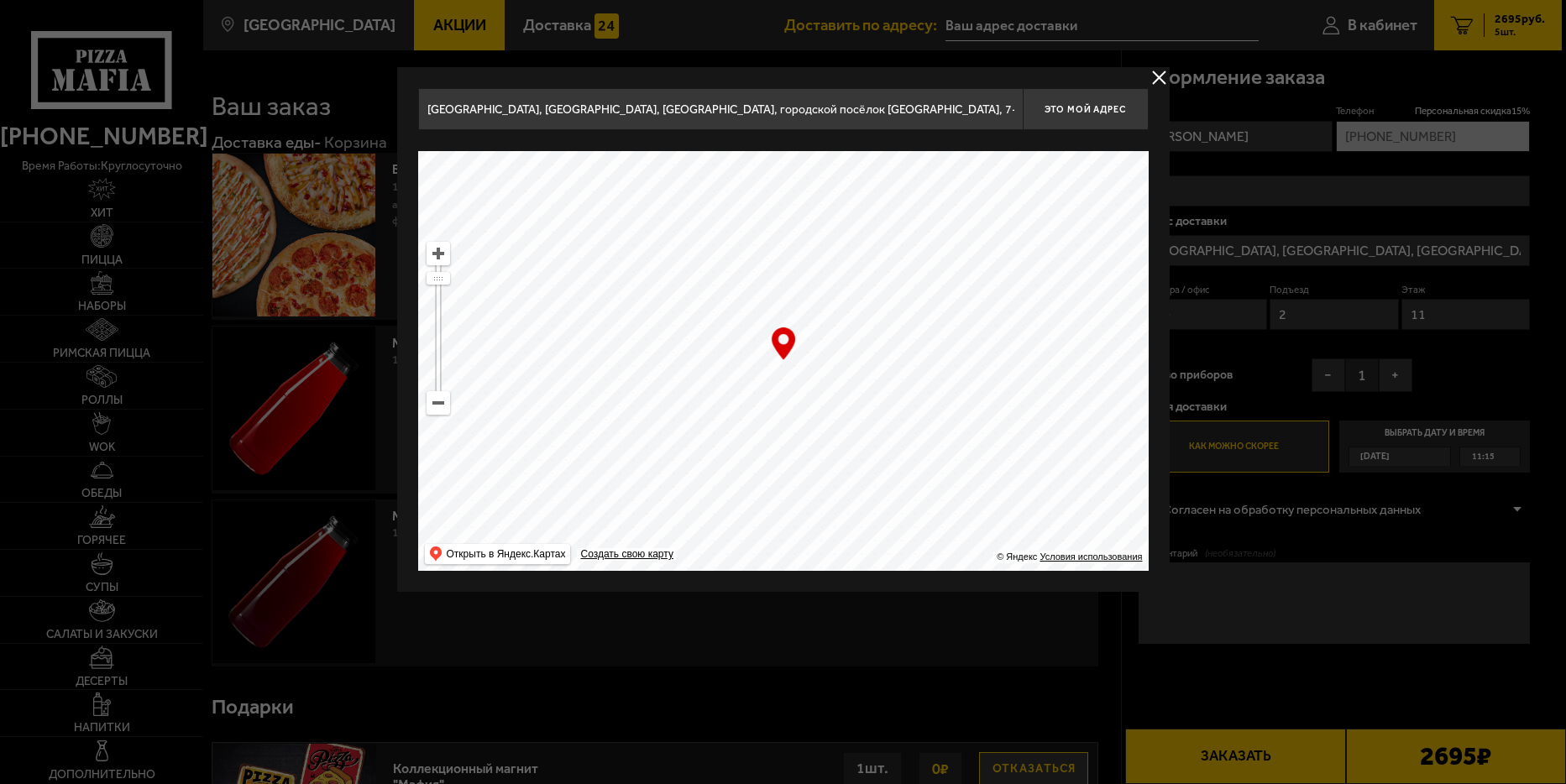
click at [883, 486] on ymaps at bounding box center [783, 361] width 730 height 420
drag, startPoint x: 784, startPoint y: 402, endPoint x: 926, endPoint y: 377, distance: 144.2
click at [926, 377] on ymaps at bounding box center [783, 361] width 730 height 420
drag, startPoint x: 813, startPoint y: 392, endPoint x: 951, endPoint y: 343, distance: 146.4
click at [951, 343] on ymaps at bounding box center [783, 361] width 730 height 420
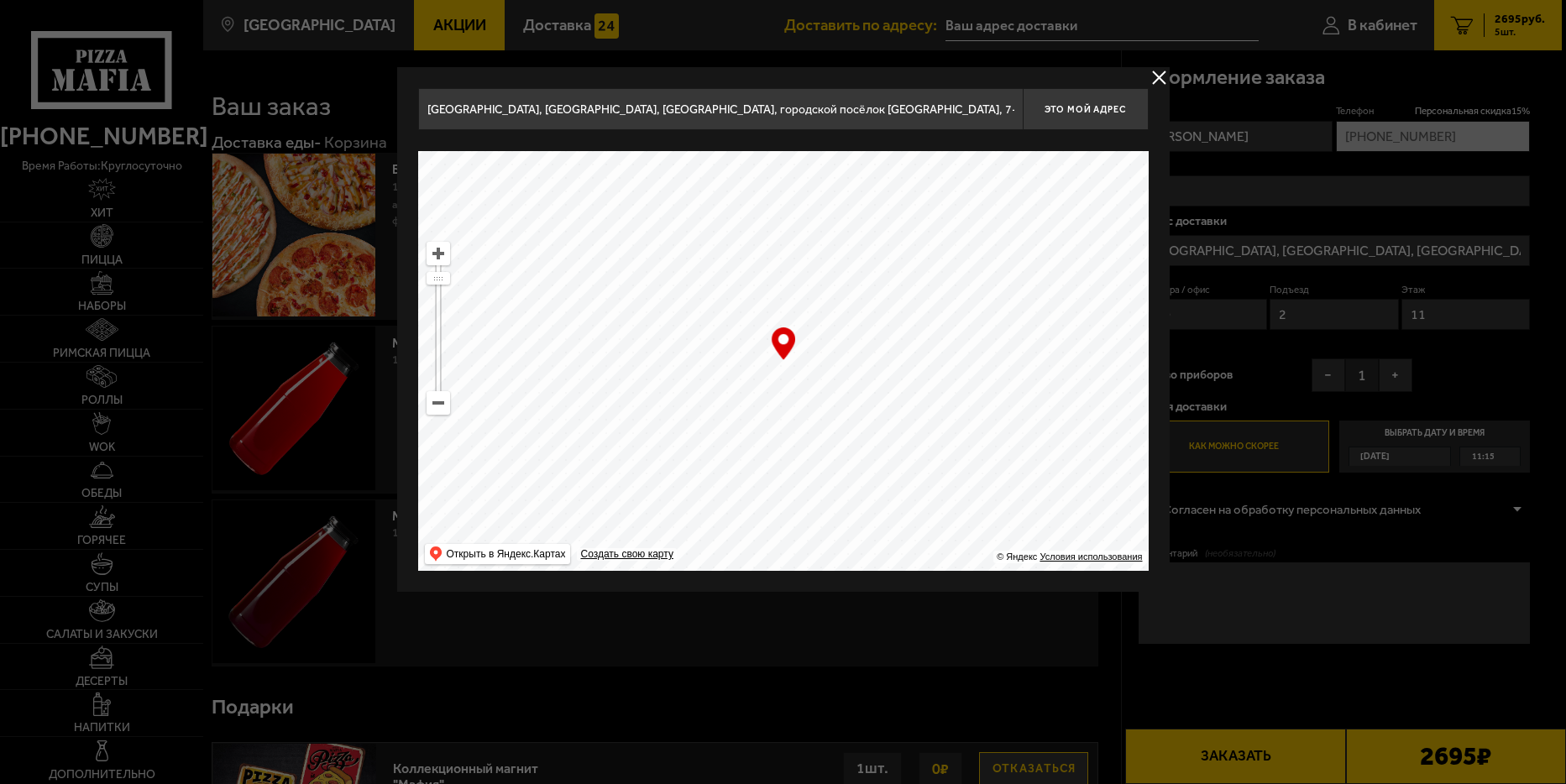
drag, startPoint x: 785, startPoint y: 380, endPoint x: 963, endPoint y: 314, distance: 189.8
click at [963, 314] on ymaps at bounding box center [783, 361] width 730 height 420
type input "[STREET_ADDRESS]"
drag, startPoint x: 826, startPoint y: 404, endPoint x: 673, endPoint y: 434, distance: 155.9
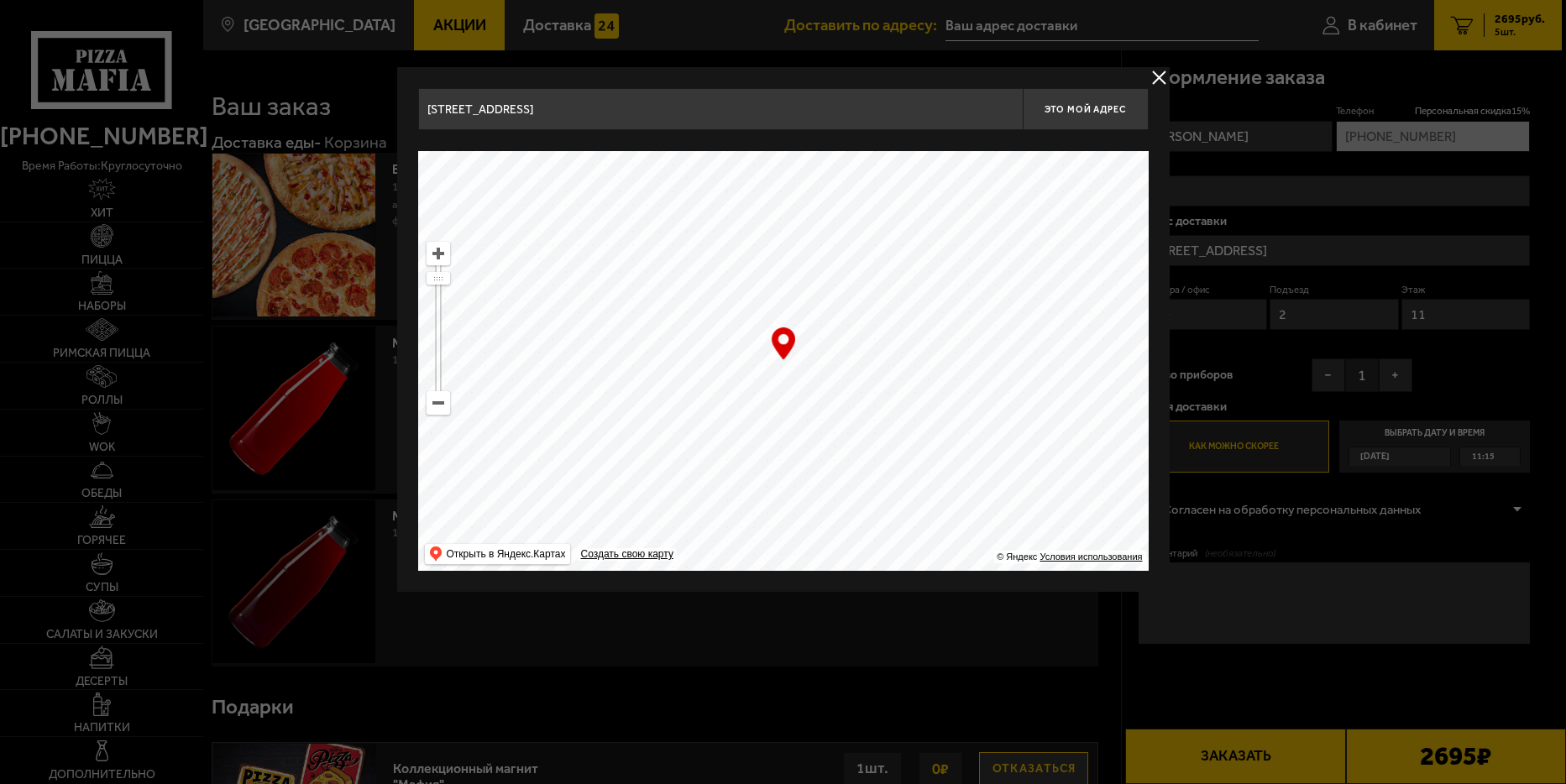
click at [613, 464] on ymaps at bounding box center [783, 361] width 730 height 420
type input "[STREET_ADDRESS]"
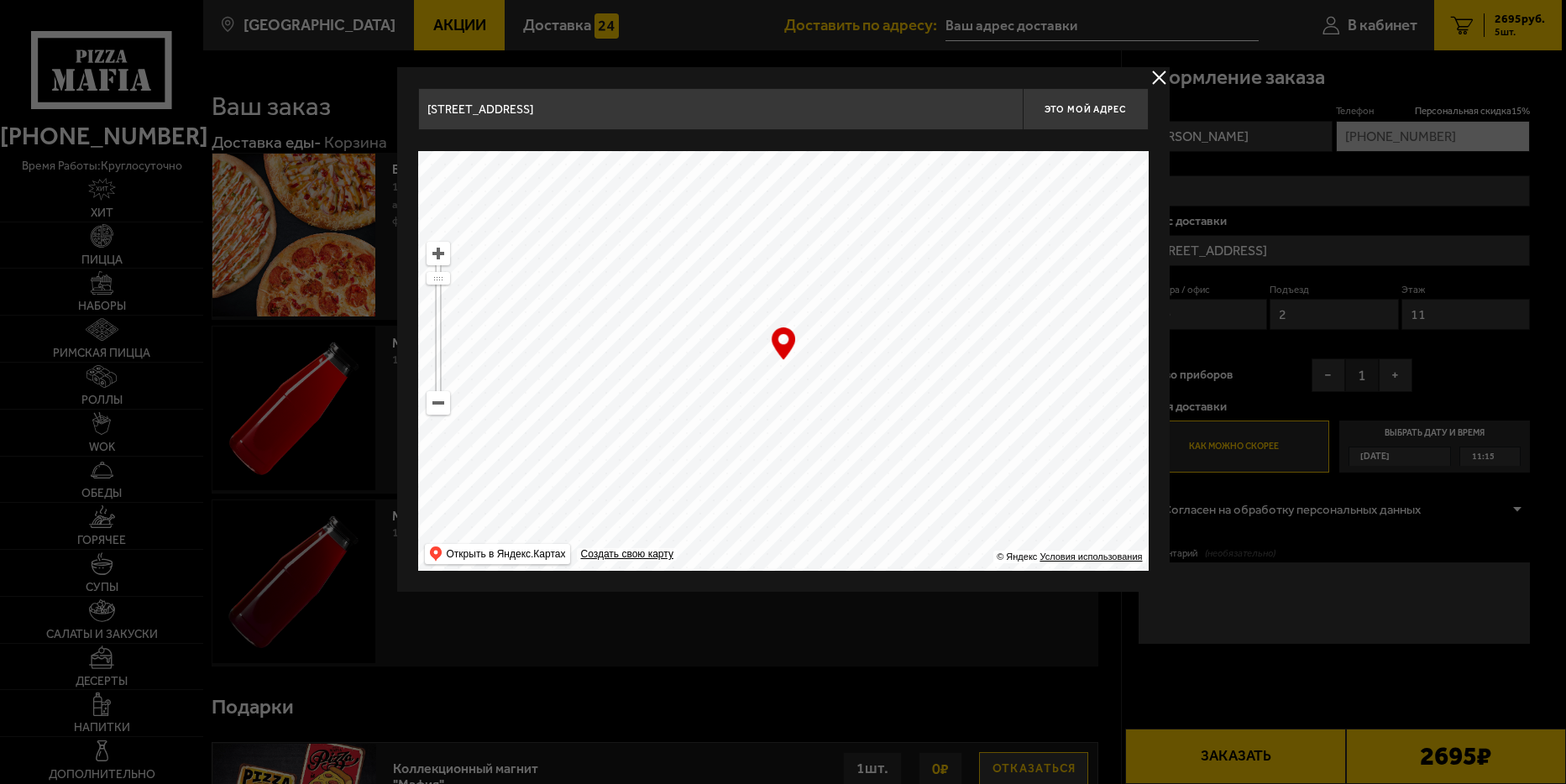
drag, startPoint x: 806, startPoint y: 343, endPoint x: 828, endPoint y: 458, distance: 117.1
click at [828, 458] on ymaps at bounding box center [783, 361] width 730 height 420
drag, startPoint x: 815, startPoint y: 319, endPoint x: 785, endPoint y: 462, distance: 146.1
click at [785, 462] on ymaps at bounding box center [783, 361] width 730 height 420
drag, startPoint x: 789, startPoint y: 410, endPoint x: 885, endPoint y: 454, distance: 105.6
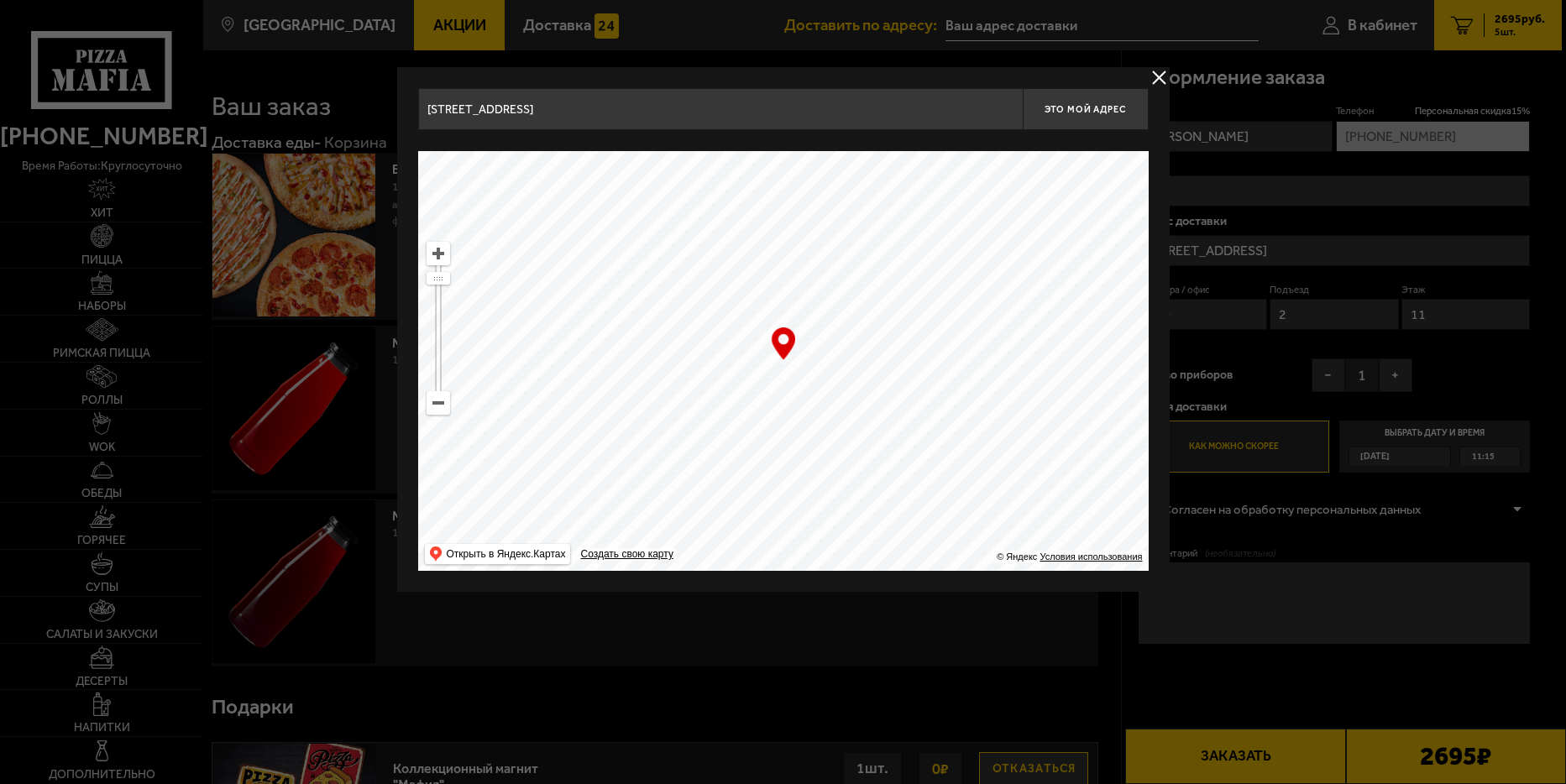
click at [885, 454] on ymaps at bounding box center [783, 361] width 730 height 420
click at [863, 427] on ymaps at bounding box center [783, 361] width 730 height 420
drag, startPoint x: 680, startPoint y: 348, endPoint x: 794, endPoint y: 377, distance: 117.6
click at [794, 377] on ymaps at bounding box center [783, 361] width 730 height 420
type input "[STREET_ADDRESS]"
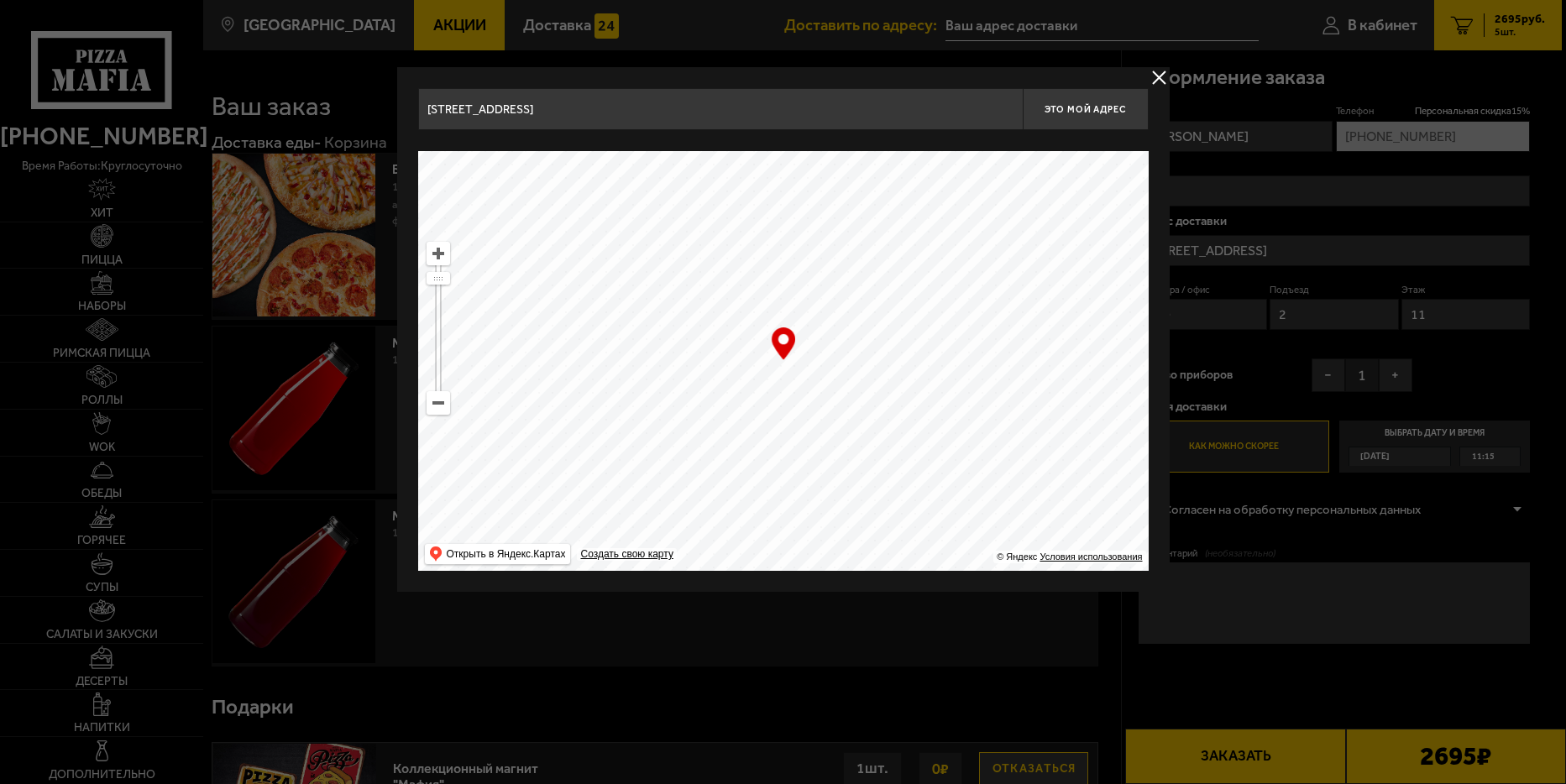
type input "[STREET_ADDRESS]"
click at [1095, 114] on span "Это мой адрес" at bounding box center [1084, 109] width 80 height 11
type input "[STREET_ADDRESS]"
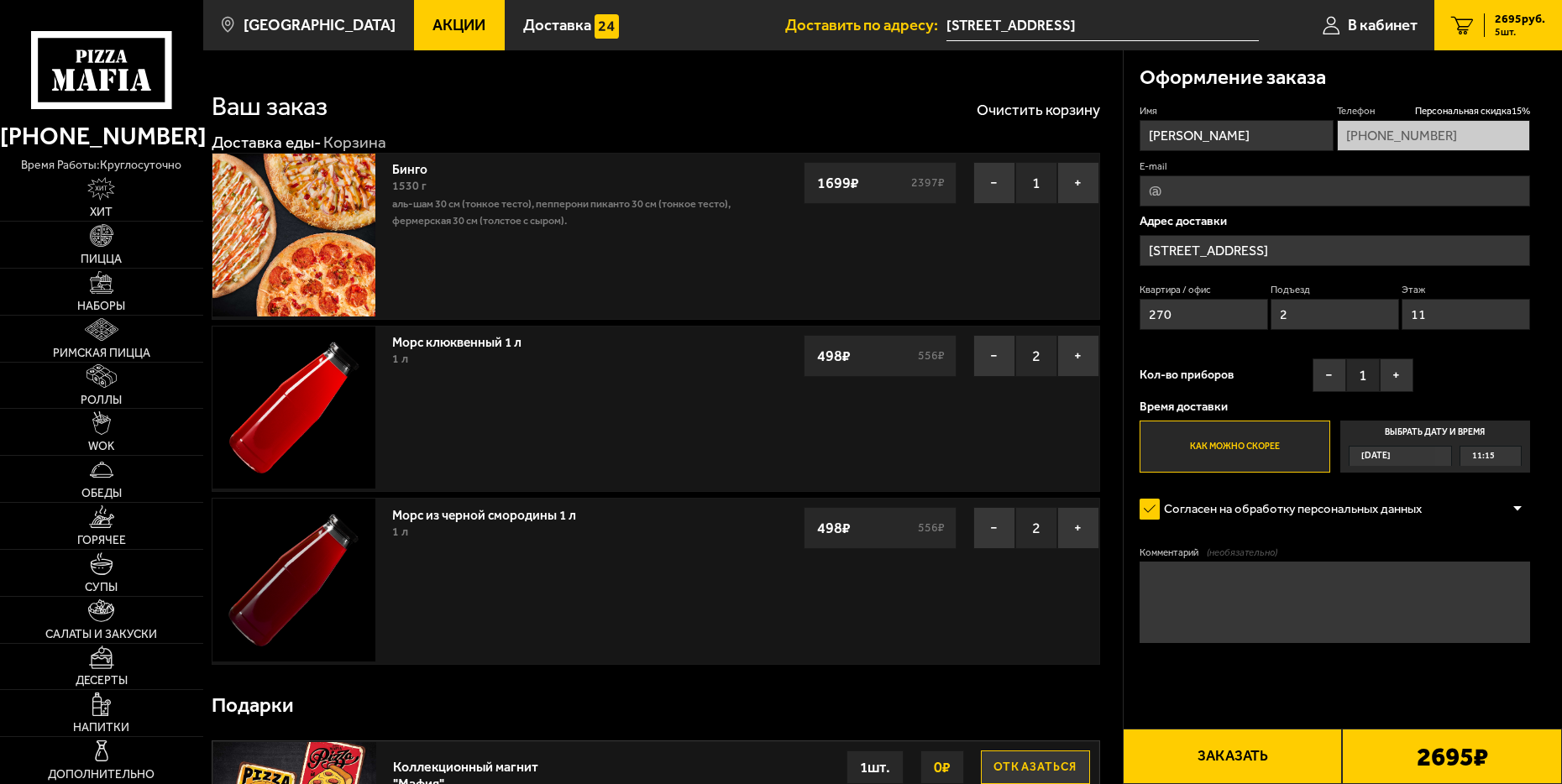
click at [1180, 591] on textarea "Комментарий (необязательно)" at bounding box center [1334, 602] width 391 height 81
type textarea "СПб ГБУ "Мостотрест""
click at [1398, 374] on button "+" at bounding box center [1396, 374] width 33 height 33
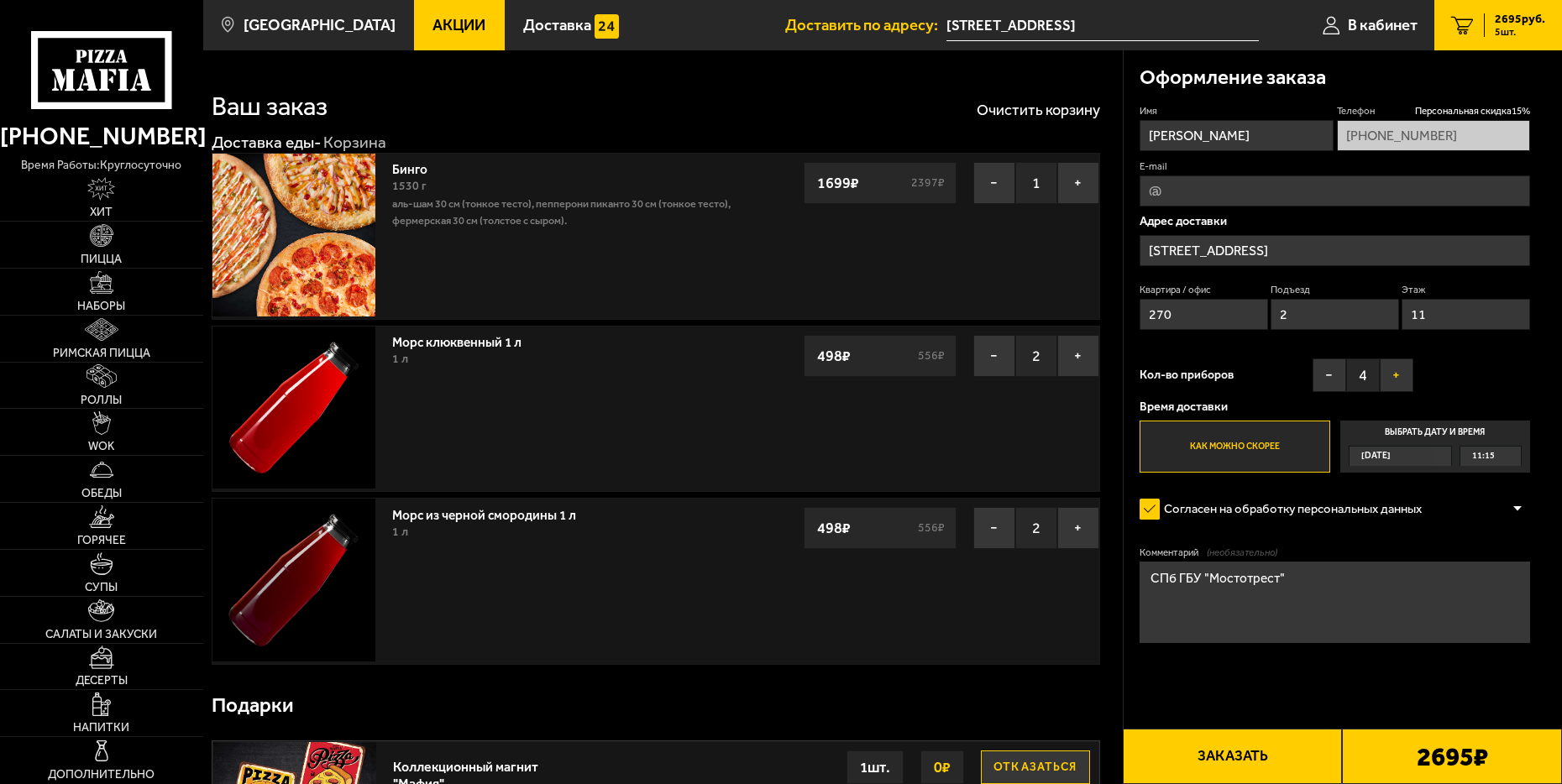
click at [1398, 374] on button "+" at bounding box center [1396, 374] width 33 height 33
click at [1271, 756] on button "Заказать" at bounding box center [1233, 756] width 220 height 56
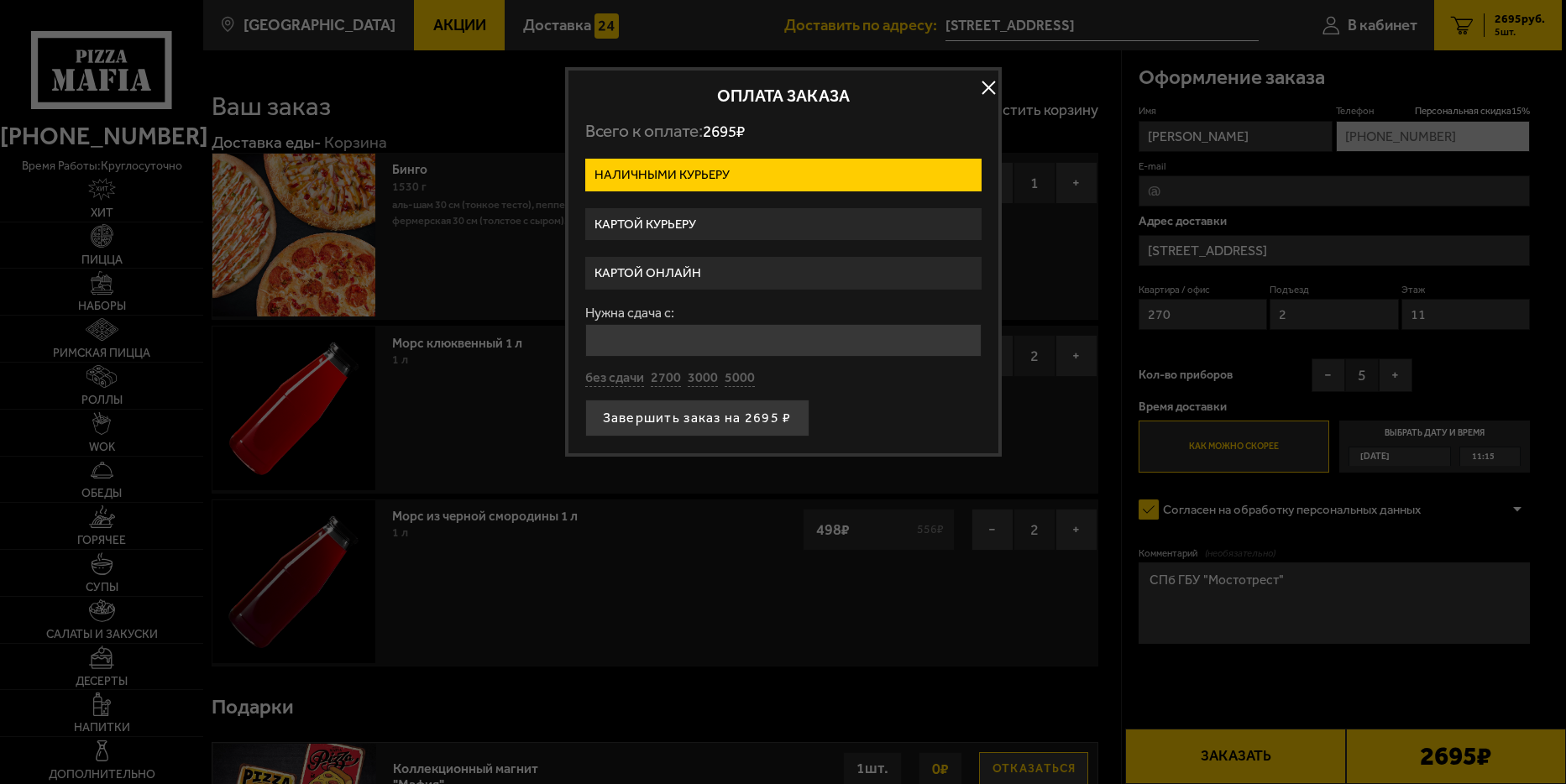
click at [653, 227] on label "Картой курьеру" at bounding box center [783, 225] width 396 height 32
click at [0, 0] on input "Картой курьеру" at bounding box center [0, 0] width 0 height 0
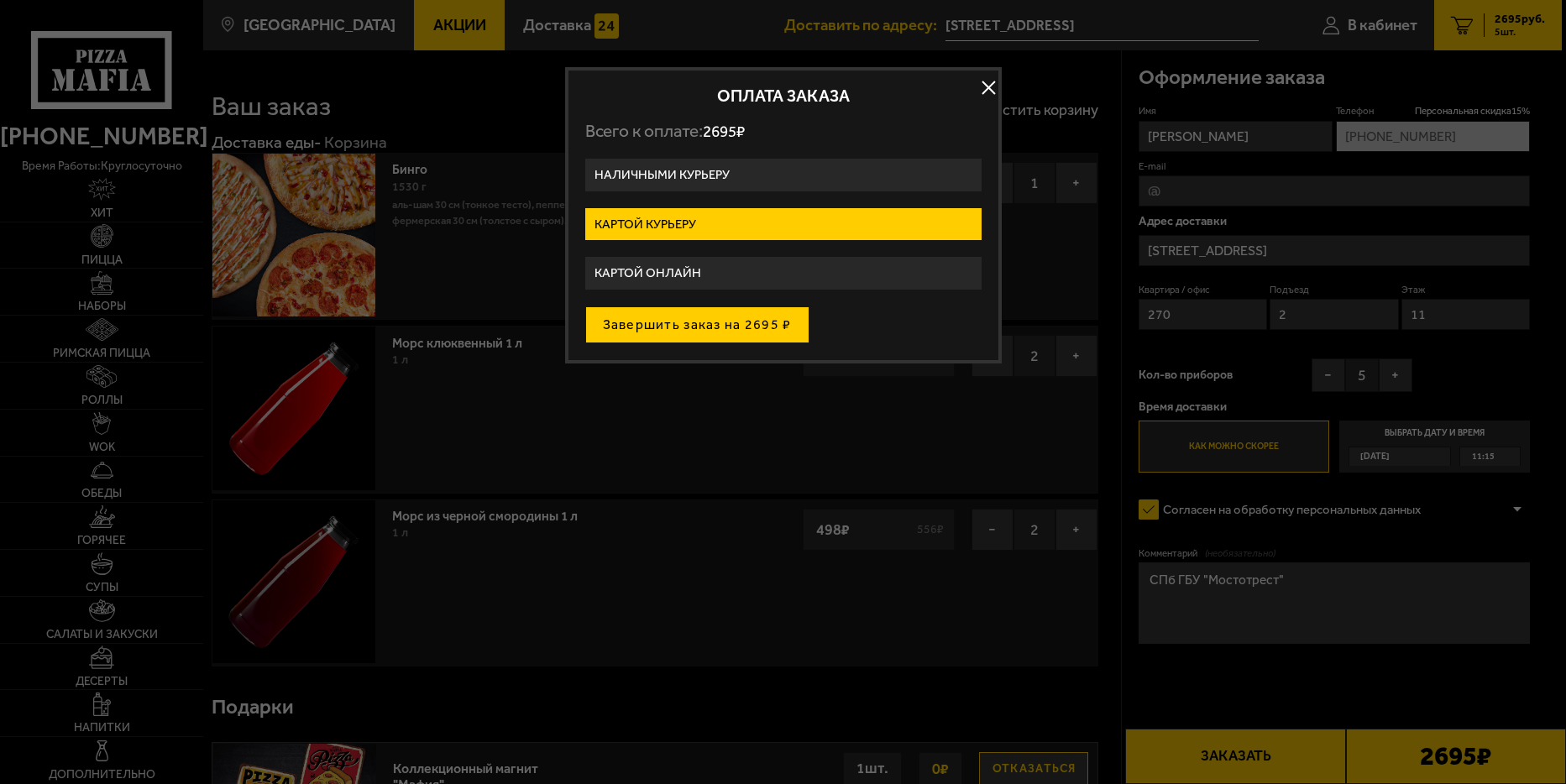
click at [669, 329] on button "Завершить заказ на 2695 ₽" at bounding box center [697, 324] width 224 height 37
